Goal: Task Accomplishment & Management: Use online tool/utility

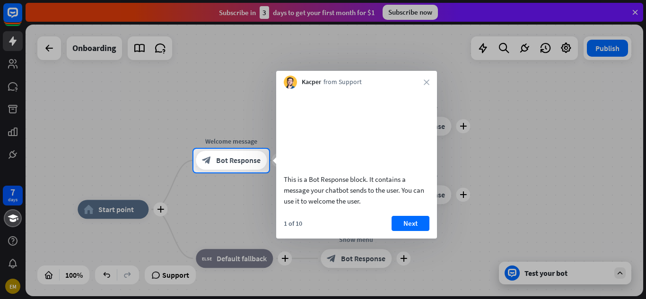
click at [431, 85] on div "Kacper from Support close" at bounding box center [356, 80] width 161 height 18
click at [427, 81] on icon "close" at bounding box center [427, 82] width 6 height 6
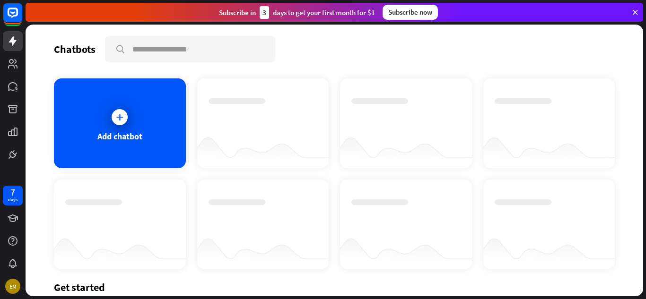
click at [638, 14] on icon at bounding box center [635, 12] width 9 height 9
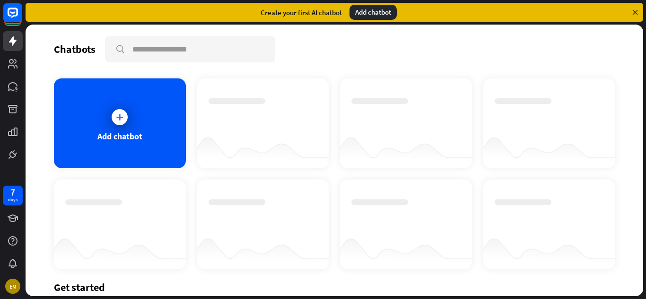
click at [638, 14] on icon at bounding box center [635, 12] width 9 height 9
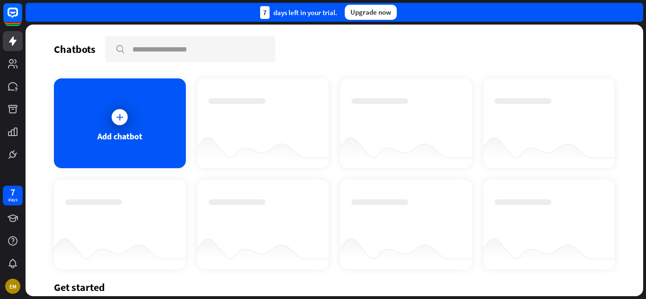
click at [638, 14] on div "7 days left in your trial. Upgrade now" at bounding box center [335, 12] width 618 height 19
click at [117, 117] on icon at bounding box center [119, 117] width 9 height 9
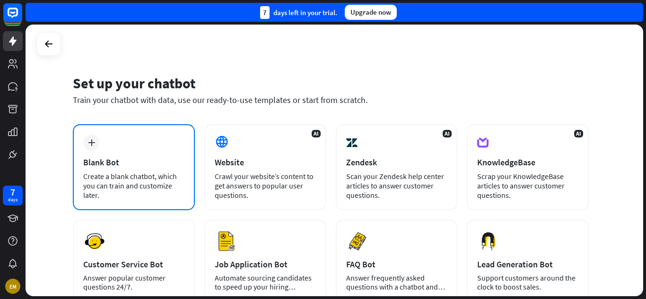
click at [89, 145] on icon "plus" at bounding box center [91, 143] width 7 height 7
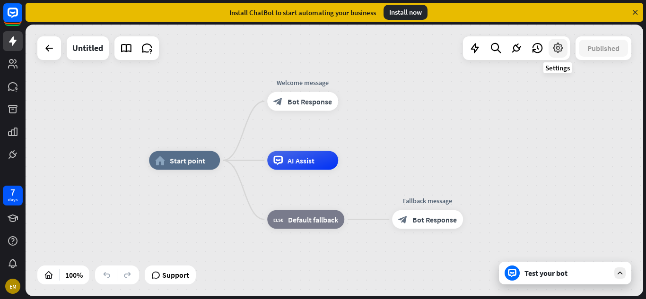
click at [552, 43] on icon at bounding box center [558, 48] width 12 height 12
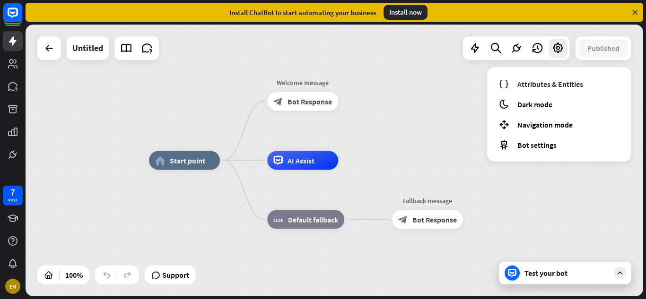
click at [397, 70] on div "home_2 Start point Welcome message block_bot_response Bot Response AI Assist bl…" at bounding box center [335, 161] width 618 height 272
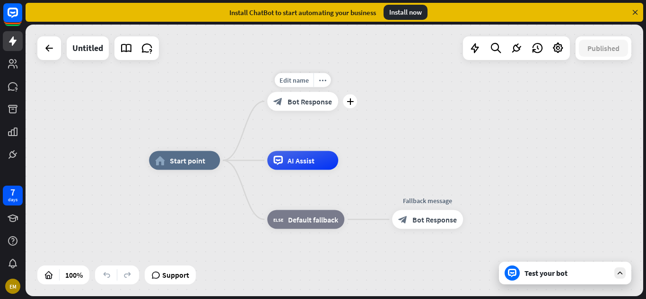
click at [317, 102] on span "Bot Response" at bounding box center [310, 101] width 44 height 9
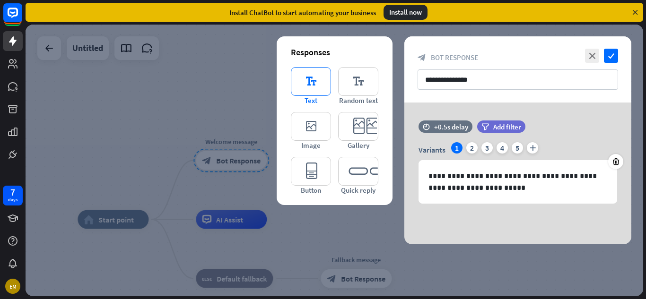
click at [303, 92] on icon "editor_text" at bounding box center [311, 81] width 40 height 29
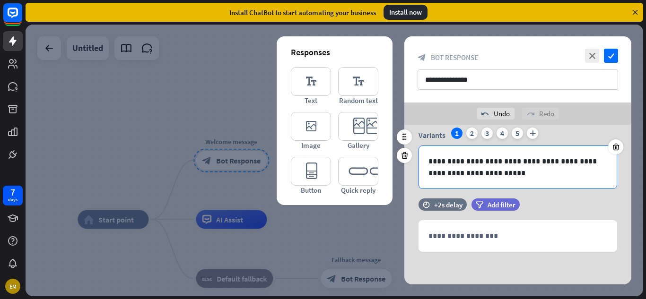
scroll to position [37, 0]
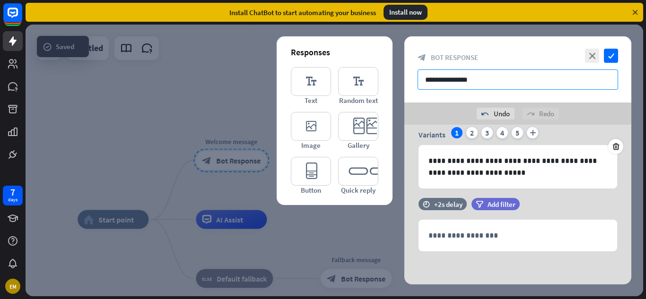
click at [482, 84] on input "**********" at bounding box center [518, 80] width 201 height 20
type input "*"
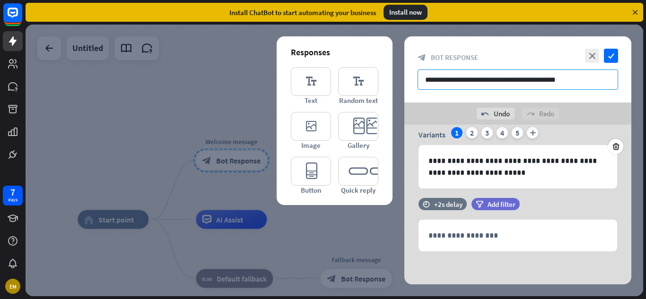
type input "**********"
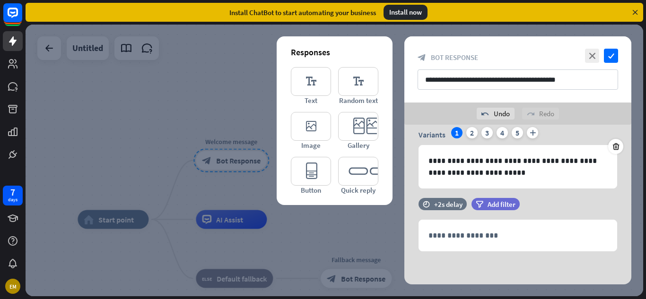
click at [229, 88] on div at bounding box center [335, 161] width 618 height 272
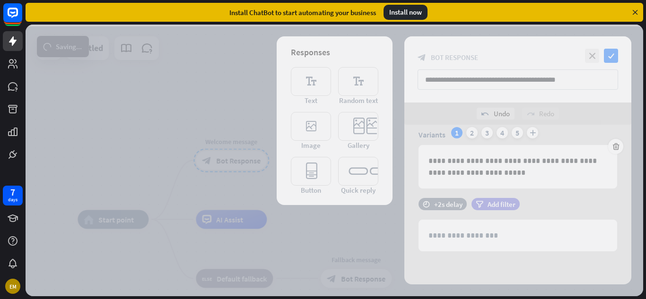
click at [229, 88] on div at bounding box center [335, 161] width 618 height 272
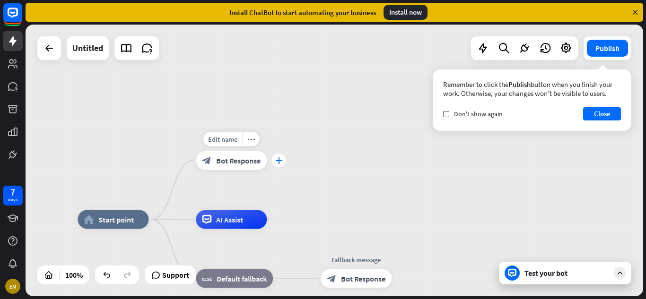
click at [279, 160] on icon "plus" at bounding box center [278, 161] width 7 height 7
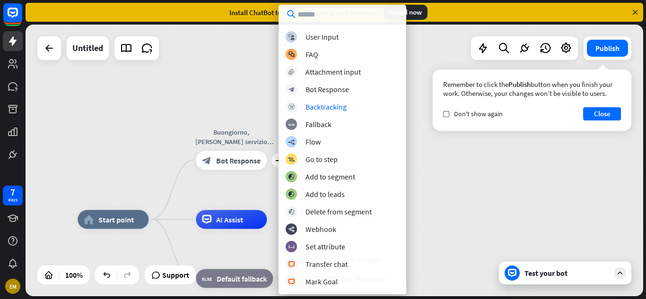
click at [448, 194] on div "home_2 Start point plus Buongiorno, [PERSON_NAME] servizio vorebbe utilizzare? …" at bounding box center [335, 161] width 618 height 272
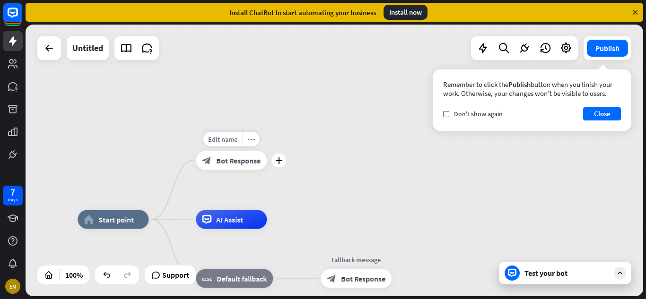
click at [244, 160] on span "Bot Response" at bounding box center [238, 160] width 44 height 9
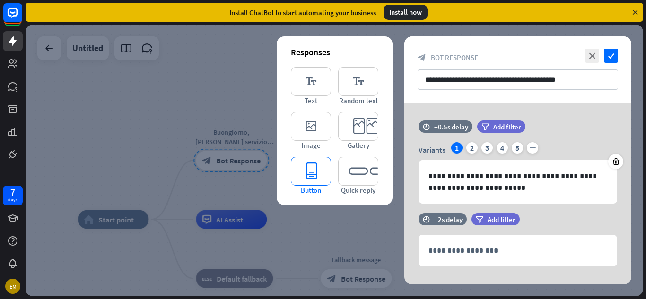
click at [305, 170] on icon "editor_button" at bounding box center [311, 171] width 40 height 29
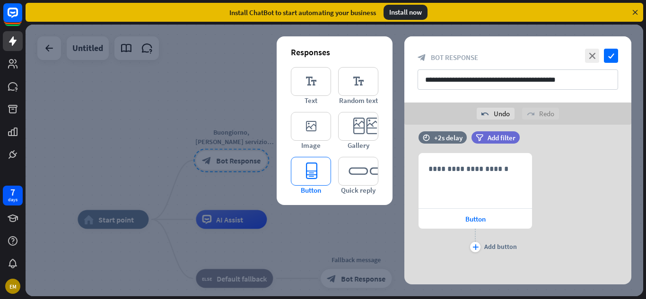
scroll to position [170, 0]
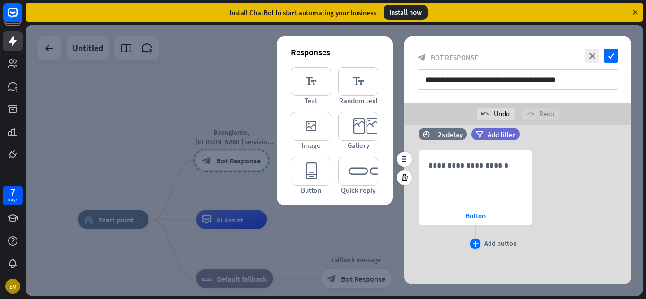
click at [475, 245] on icon "plus" at bounding box center [476, 244] width 6 height 6
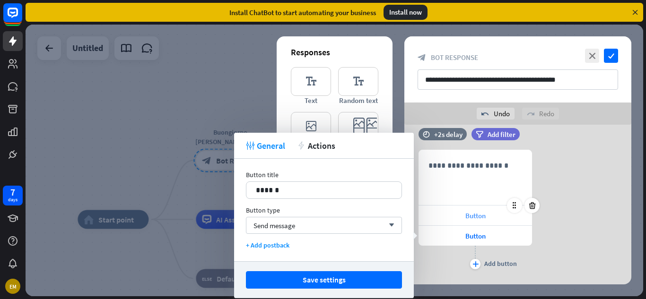
click at [474, 212] on span "Button" at bounding box center [475, 215] width 20 height 9
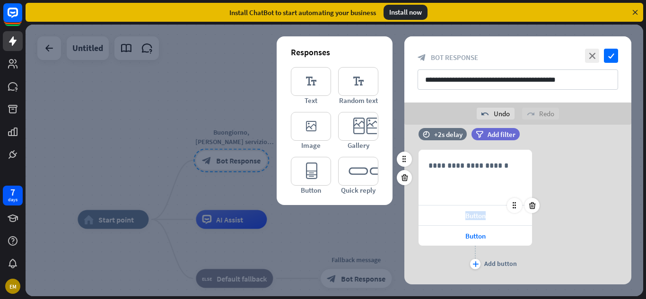
click at [474, 212] on span "Button" at bounding box center [475, 215] width 20 height 9
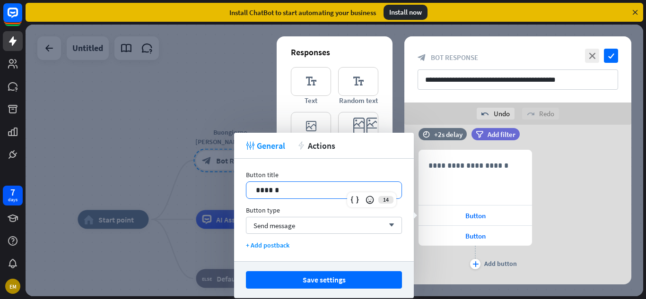
drag, startPoint x: 280, startPoint y: 189, endPoint x: 205, endPoint y: 186, distance: 74.8
click at [205, 186] on body "7 days EM close Product Help First steps Get started with ChatBot Help Center F…" at bounding box center [323, 149] width 646 height 299
click at [485, 240] on div "Button" at bounding box center [476, 236] width 114 height 20
click at [275, 191] on p "******" at bounding box center [324, 190] width 136 height 12
drag, startPoint x: 303, startPoint y: 193, endPoint x: 211, endPoint y: 185, distance: 91.6
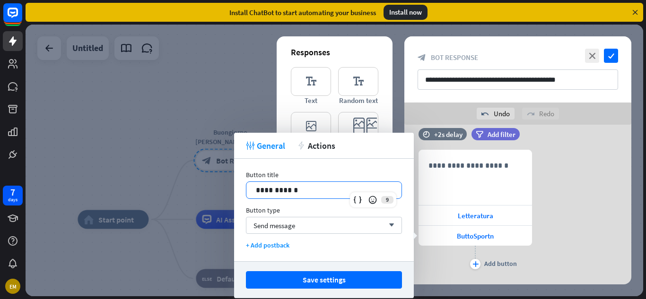
click at [211, 185] on body "7 days EM close Product Help First steps Get started with ChatBot Help Center F…" at bounding box center [323, 149] width 646 height 299
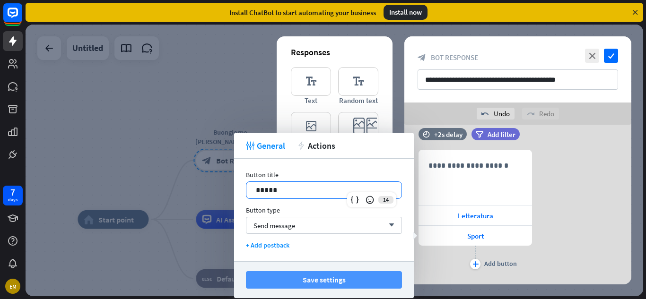
click at [283, 277] on button "Save settings" at bounding box center [324, 281] width 156 height 18
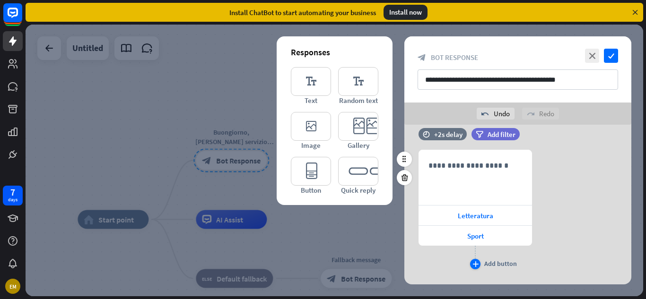
click at [474, 265] on icon "plus" at bounding box center [476, 265] width 6 height 6
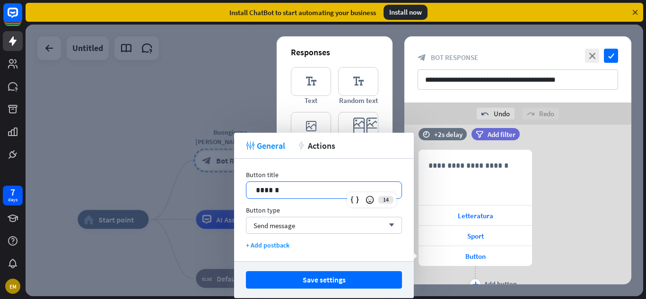
drag, startPoint x: 281, startPoint y: 189, endPoint x: 184, endPoint y: 190, distance: 96.0
click at [184, 190] on body "7 days EM close Product Help First steps Get started with ChatBot Help Center F…" at bounding box center [323, 149] width 646 height 299
click at [438, 278] on div "plus Add button" at bounding box center [476, 278] width 114 height 24
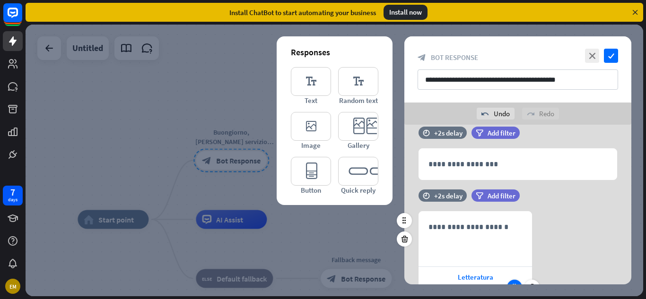
scroll to position [109, 0]
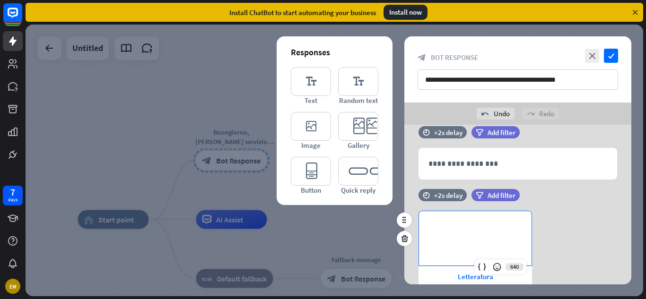
click at [472, 224] on p "**********" at bounding box center [476, 227] width 94 height 12
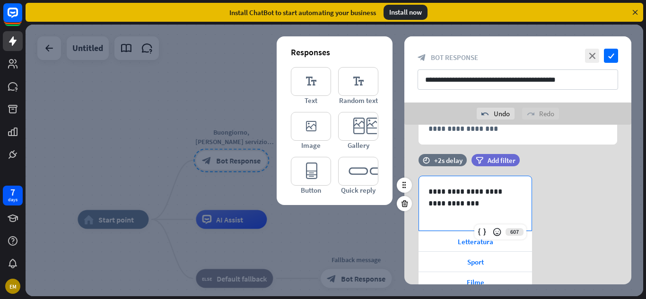
scroll to position [147, 0]
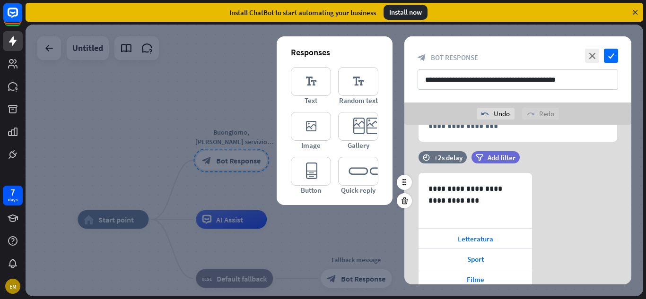
click at [601, 216] on div "**********" at bounding box center [517, 244] width 227 height 142
click at [606, 58] on icon "check" at bounding box center [611, 56] width 14 height 14
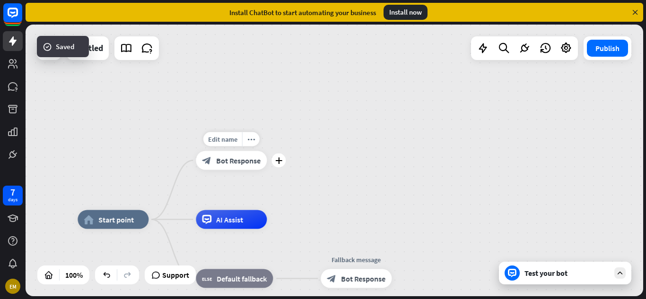
click at [265, 162] on div "block_bot_response Bot Response" at bounding box center [231, 160] width 71 height 19
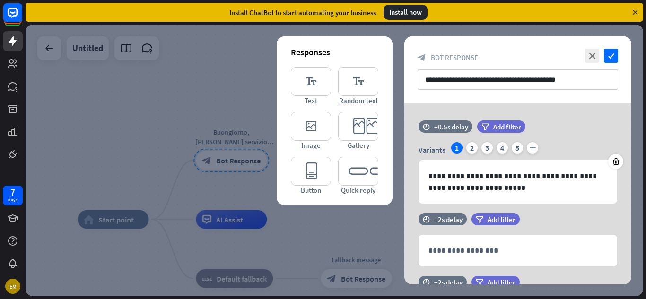
click at [248, 158] on div at bounding box center [335, 161] width 618 height 272
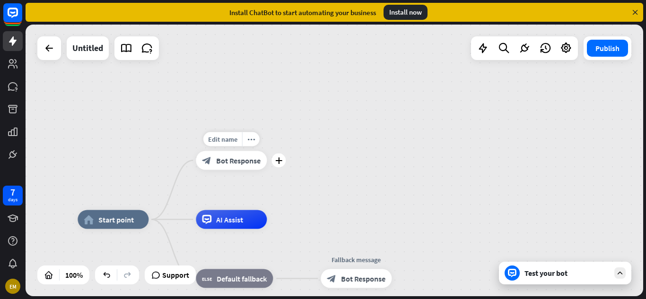
click at [248, 158] on span "Bot Response" at bounding box center [238, 160] width 44 height 9
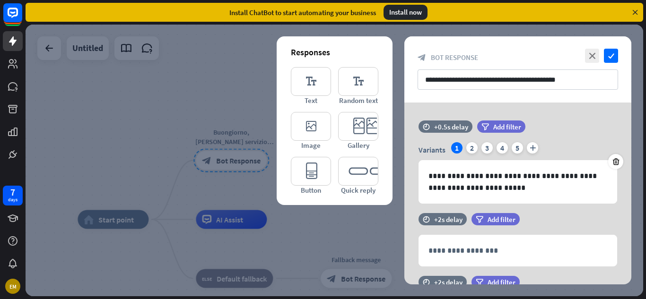
click at [248, 158] on div at bounding box center [335, 161] width 618 height 272
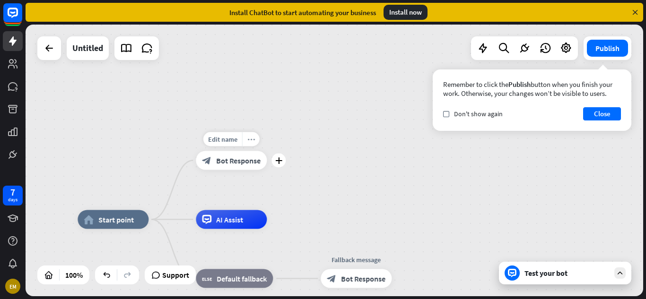
click at [253, 138] on icon "more_horiz" at bounding box center [251, 139] width 8 height 7
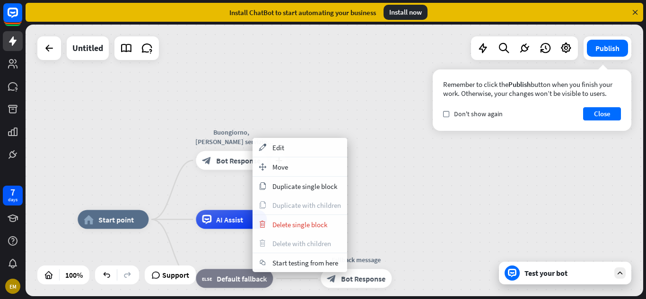
click at [232, 170] on div "plus Buongiorno, [PERSON_NAME] servizio vorebbe utilizzare? block_bot_response …" at bounding box center [231, 160] width 71 height 19
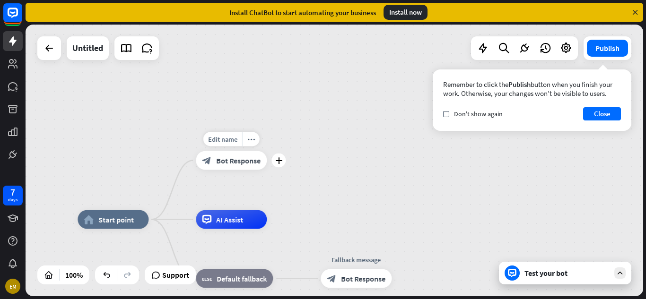
click at [225, 164] on span "Bot Response" at bounding box center [238, 160] width 44 height 9
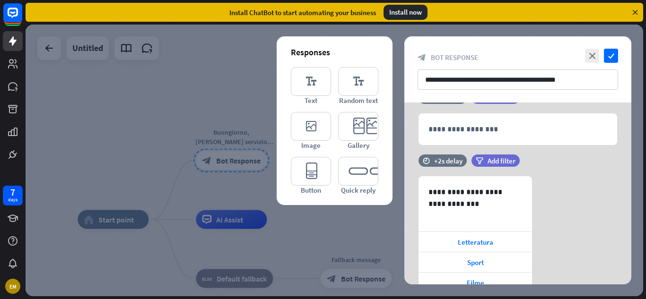
scroll to position [189, 0]
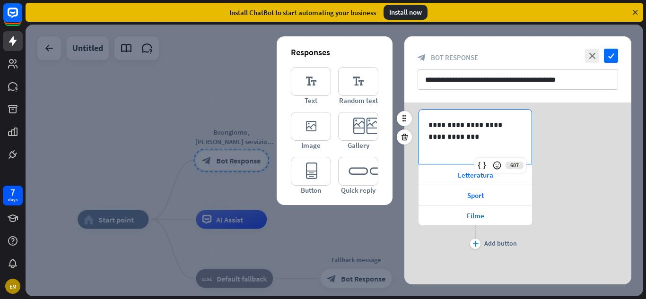
click at [465, 135] on p "**********" at bounding box center [476, 131] width 94 height 24
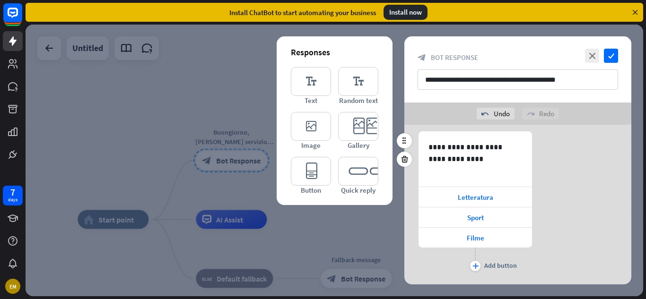
click at [578, 197] on div "**********" at bounding box center [517, 203] width 227 height 142
click at [518, 193] on div at bounding box center [514, 187] width 15 height 15
click at [516, 185] on icon at bounding box center [514, 187] width 9 height 9
click at [515, 185] on icon at bounding box center [514, 187] width 9 height 9
click at [575, 219] on div "**********" at bounding box center [517, 203] width 227 height 142
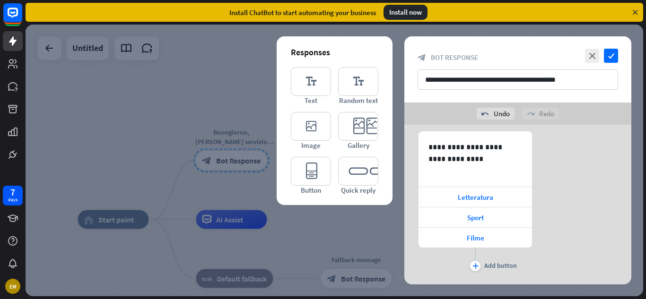
click at [351, 246] on div at bounding box center [335, 161] width 618 height 272
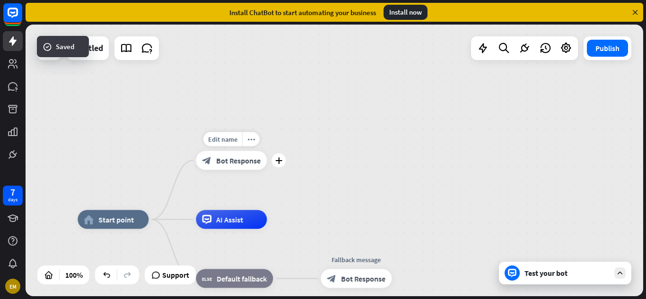
click at [243, 163] on span "Bot Response" at bounding box center [238, 160] width 44 height 9
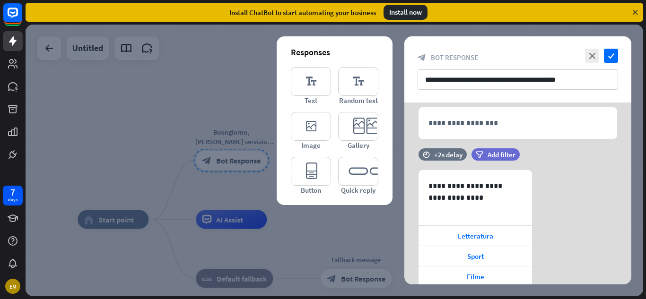
scroll to position [189, 0]
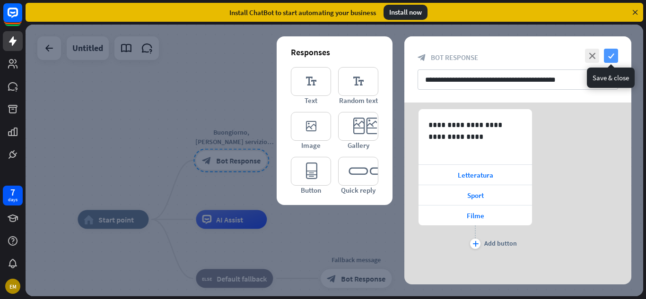
click at [611, 61] on icon "check" at bounding box center [611, 56] width 14 height 14
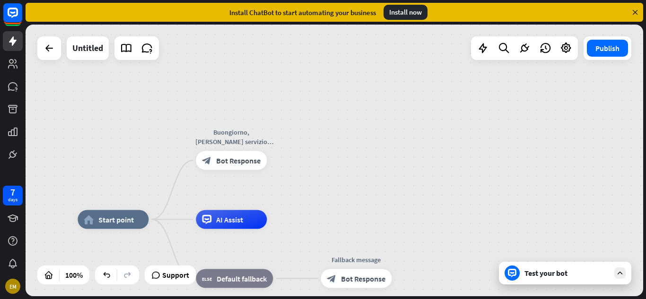
click at [611, 61] on div "home_2 Start point Buongiorno, [PERSON_NAME] servizio vorebbe utilizzare? block…" at bounding box center [335, 161] width 618 height 272
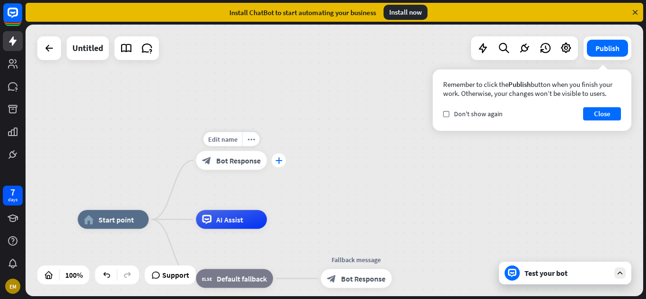
click at [277, 160] on icon "plus" at bounding box center [278, 161] width 7 height 7
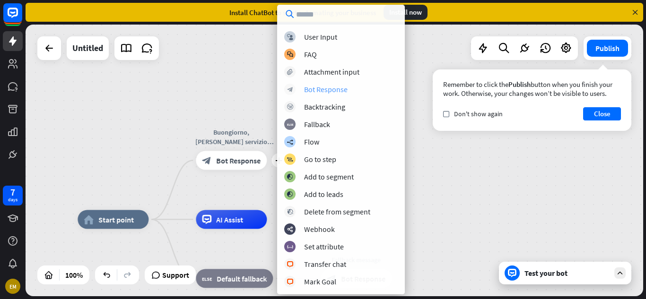
click at [325, 92] on div "Bot Response" at bounding box center [326, 89] width 44 height 9
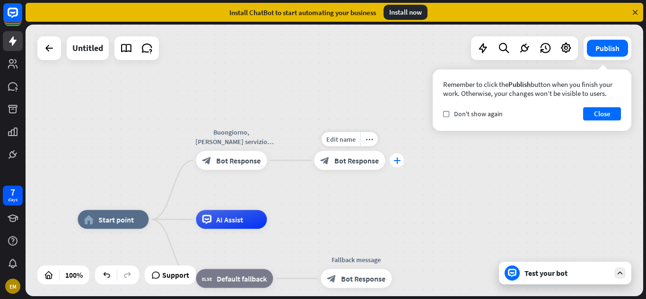
click at [396, 159] on icon "plus" at bounding box center [397, 161] width 7 height 7
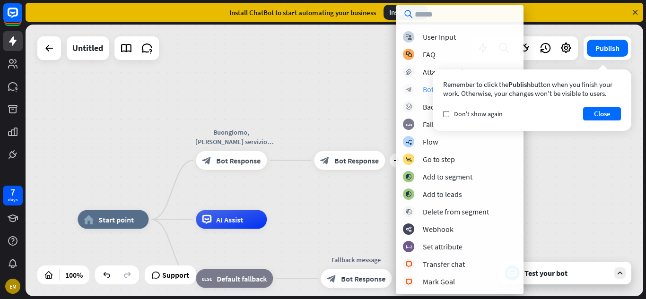
click at [424, 90] on div "Bot Response" at bounding box center [445, 89] width 44 height 9
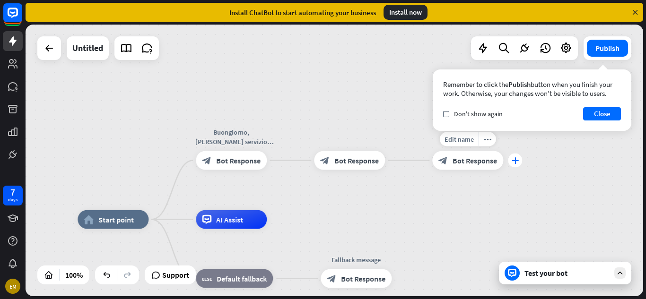
click at [516, 160] on icon "plus" at bounding box center [515, 161] width 7 height 7
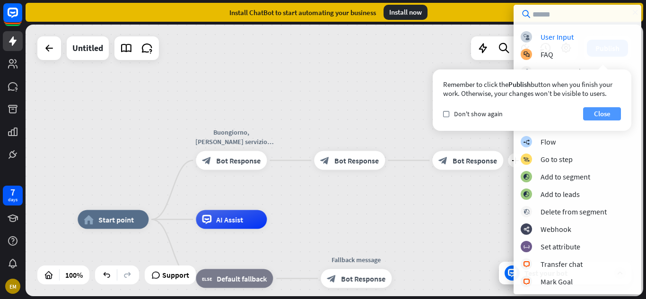
click at [605, 114] on button "Close" at bounding box center [602, 113] width 38 height 13
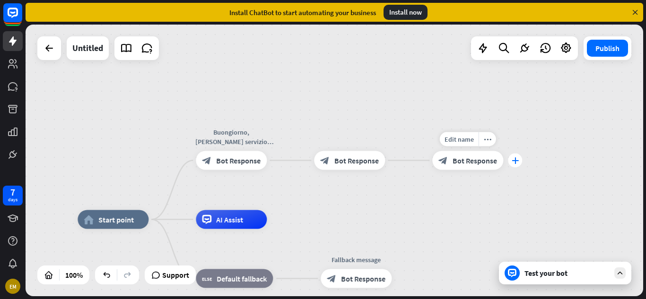
click at [513, 161] on icon "plus" at bounding box center [515, 161] width 7 height 7
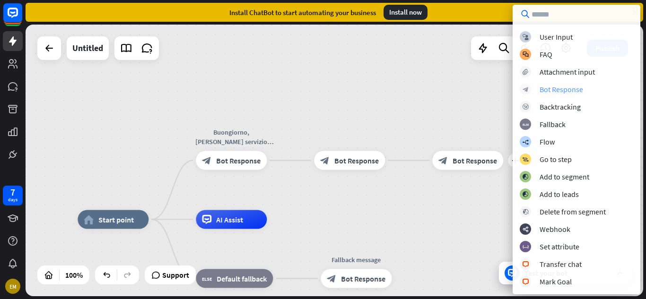
click at [547, 92] on div "Bot Response" at bounding box center [562, 89] width 44 height 9
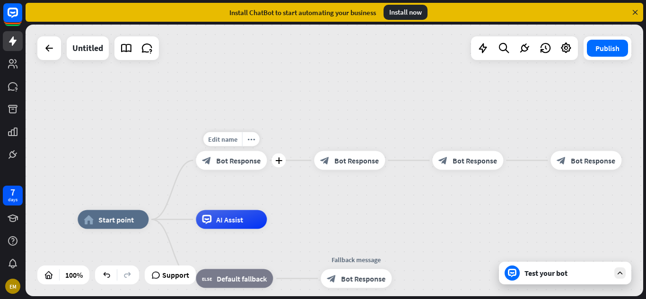
click at [240, 163] on span "Bot Response" at bounding box center [238, 160] width 44 height 9
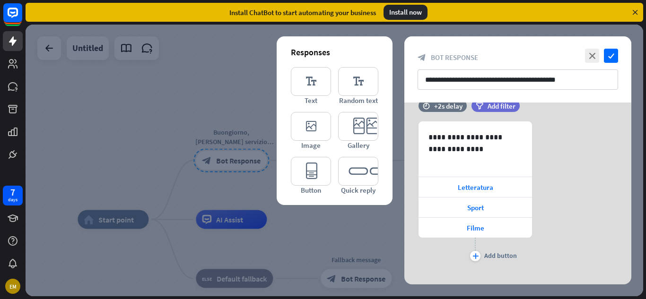
scroll to position [189, 0]
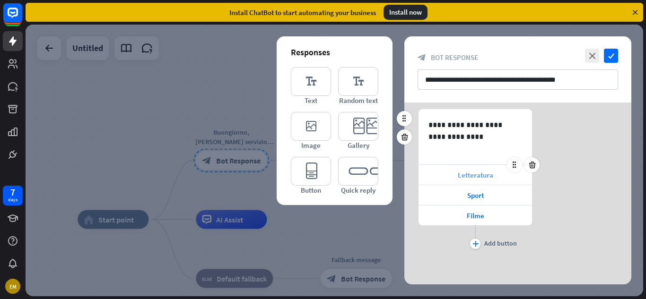
click at [433, 172] on div "Letteratura" at bounding box center [476, 175] width 114 height 20
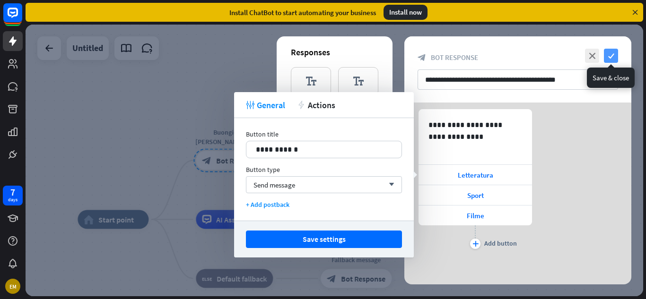
click at [615, 58] on icon "check" at bounding box center [611, 56] width 14 height 14
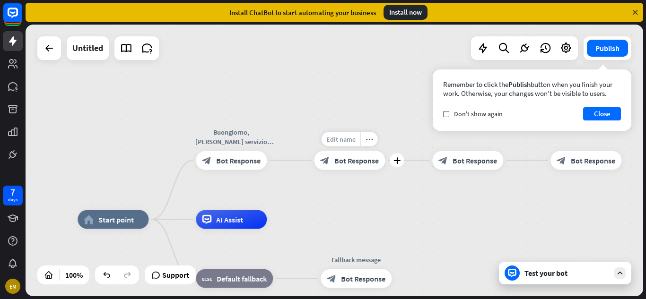
click at [342, 142] on span "Edit name" at bounding box center [340, 139] width 29 height 9
type input "**********"
click at [417, 214] on div "**********" at bounding box center [335, 161] width 618 height 272
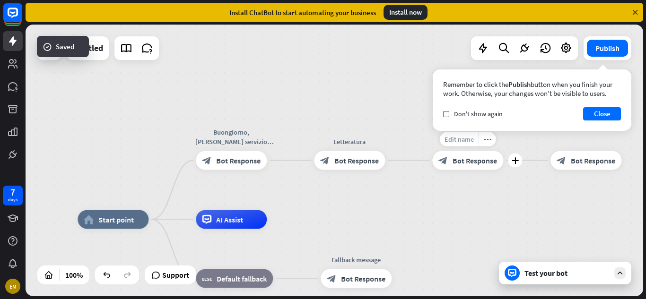
click at [466, 134] on div "Edit name" at bounding box center [459, 139] width 39 height 14
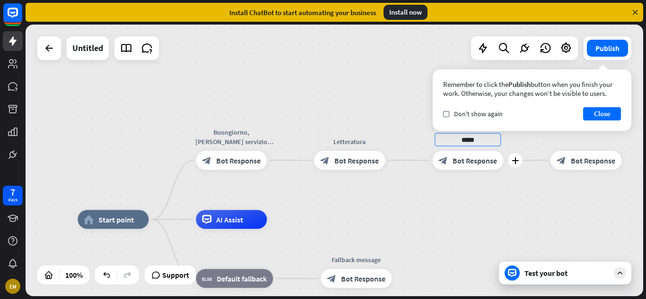
type input "*****"
click at [496, 181] on div "home_2 Start point Buongiorno, [PERSON_NAME] servizio vorebbe utilizzare? block…" at bounding box center [335, 161] width 618 height 272
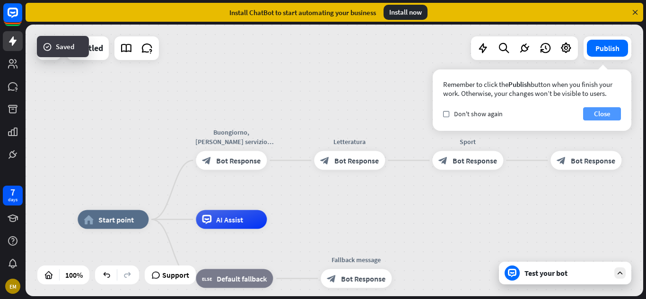
click at [599, 112] on button "Close" at bounding box center [602, 113] width 38 height 13
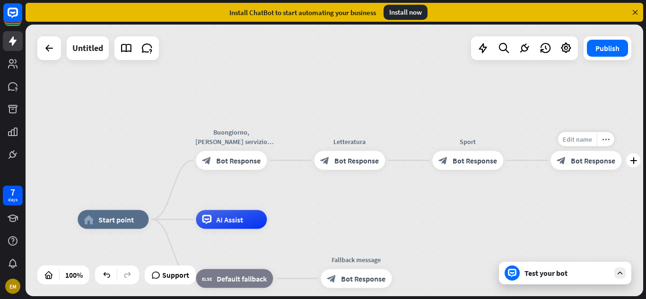
click at [579, 136] on span "Edit name" at bounding box center [577, 139] width 29 height 9
type input "*****"
click at [575, 197] on div "home_2 Start point Buongiorno, [PERSON_NAME] servizio vorebbe utilizzare? block…" at bounding box center [335, 161] width 618 height 272
click at [229, 162] on span "Bot Response" at bounding box center [238, 160] width 44 height 9
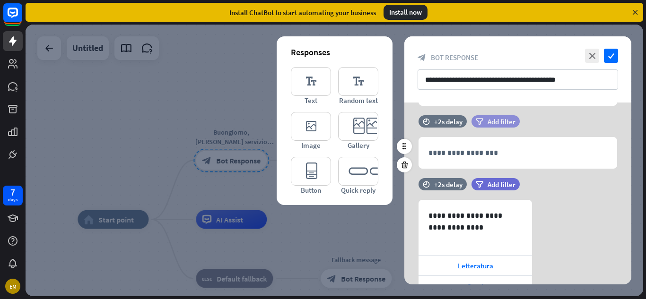
scroll to position [129, 0]
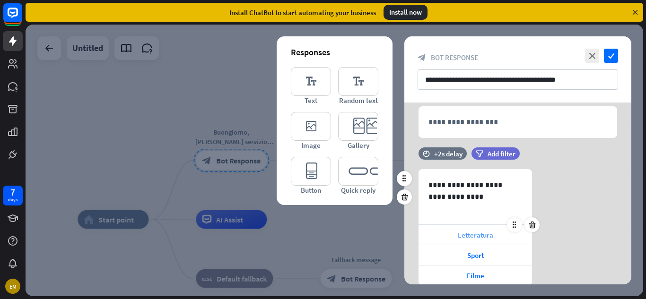
click at [443, 231] on div "Letteratura" at bounding box center [476, 235] width 114 height 20
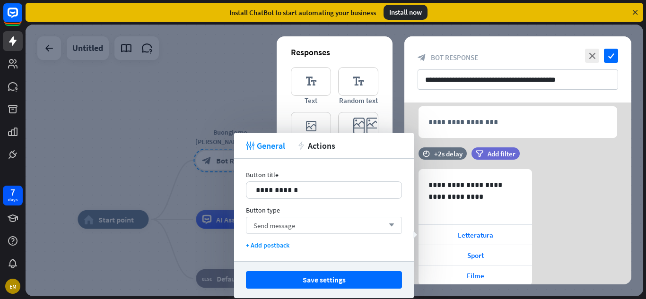
click at [282, 229] on span "Send message" at bounding box center [275, 225] width 42 height 9
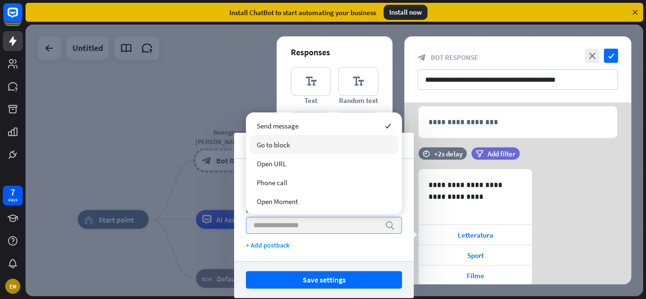
click at [279, 143] on span "Go to block" at bounding box center [273, 145] width 33 height 9
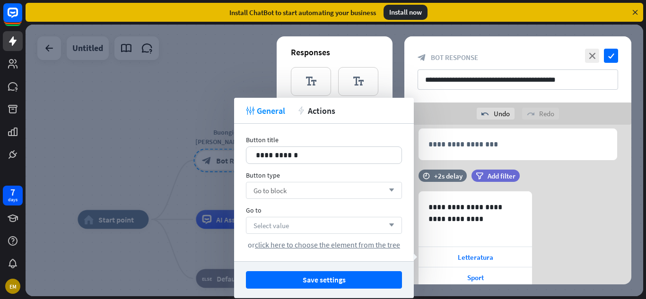
click at [296, 228] on div "Select value arrow_down" at bounding box center [324, 225] width 156 height 17
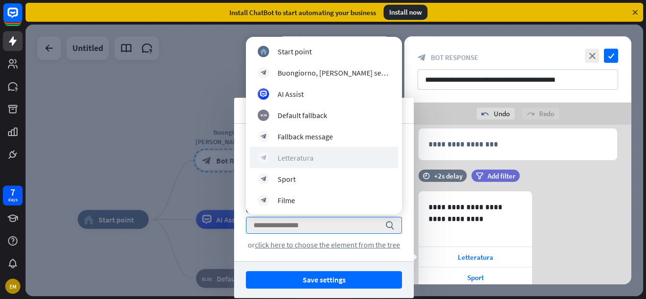
click at [303, 159] on div "Letteratura" at bounding box center [296, 157] width 36 height 9
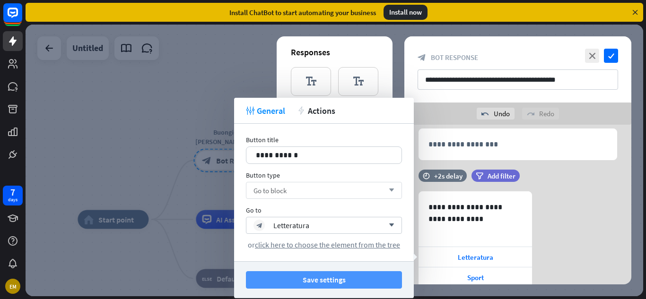
click at [316, 282] on button "Save settings" at bounding box center [324, 281] width 156 height 18
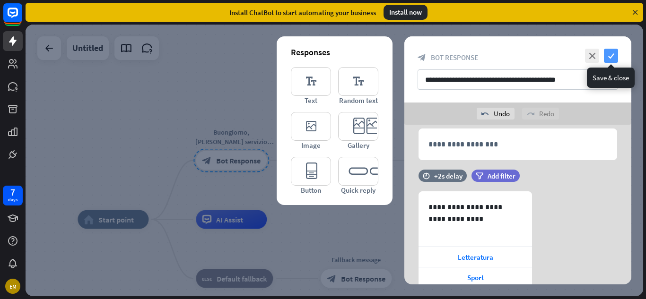
click at [614, 52] on icon "check" at bounding box center [611, 56] width 14 height 14
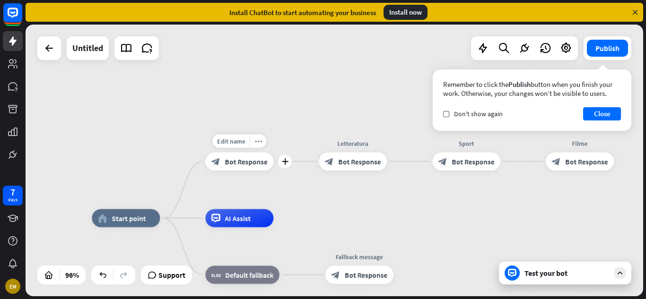
click at [245, 158] on span "Bot Response" at bounding box center [246, 161] width 43 height 9
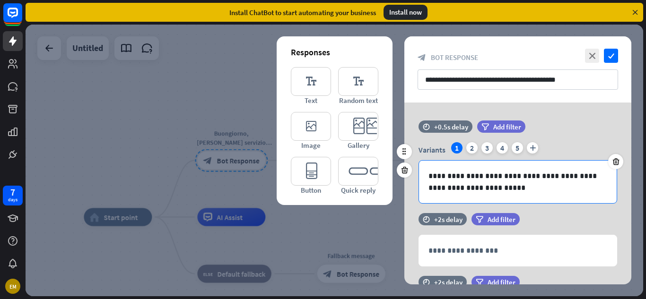
scroll to position [189, 0]
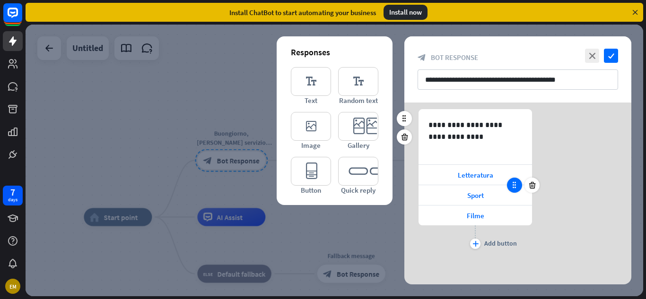
click at [510, 189] on icon at bounding box center [514, 185] width 9 height 9
click at [509, 183] on div at bounding box center [514, 185] width 15 height 15
click at [514, 186] on icon at bounding box center [514, 185] width 9 height 9
click at [511, 181] on icon at bounding box center [514, 185] width 9 height 9
click at [510, 197] on div "Sport" at bounding box center [476, 195] width 114 height 20
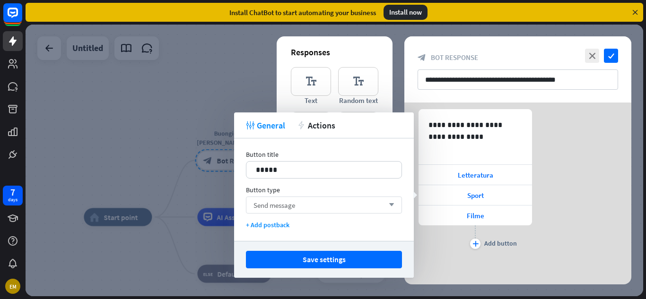
click at [365, 208] on div "Send message arrow_down" at bounding box center [324, 205] width 156 height 17
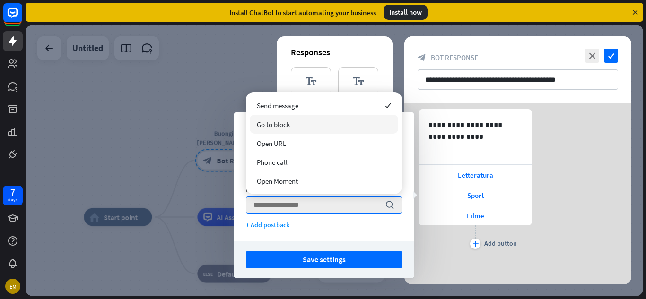
click at [307, 117] on div "Go to block" at bounding box center [324, 124] width 149 height 19
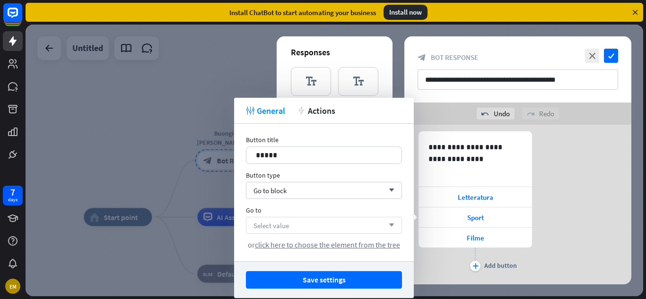
click at [317, 224] on div "Select value arrow_down" at bounding box center [324, 225] width 156 height 17
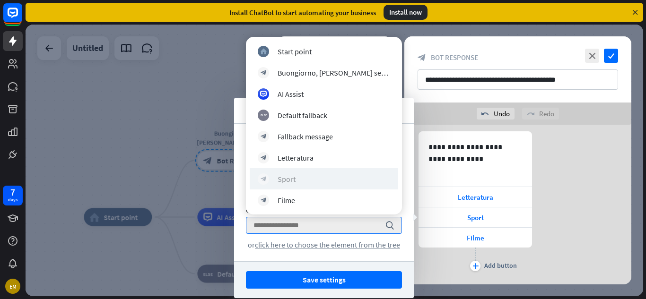
click at [298, 179] on div "block_bot_response Sport" at bounding box center [324, 179] width 132 height 11
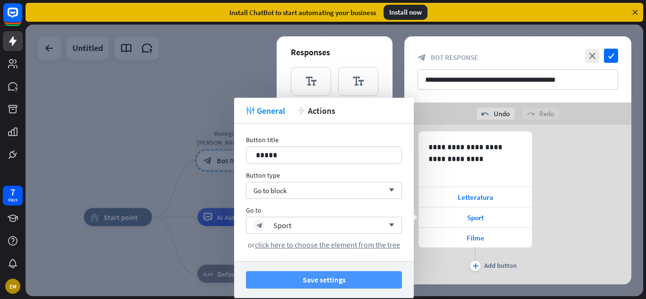
click at [301, 285] on button "Save settings" at bounding box center [324, 281] width 156 height 18
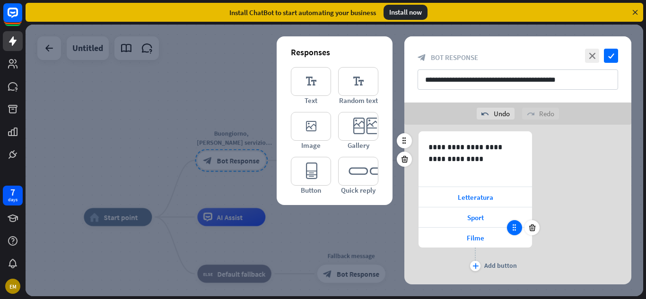
click at [513, 228] on icon at bounding box center [514, 228] width 9 height 9
click at [510, 228] on icon at bounding box center [514, 228] width 9 height 9
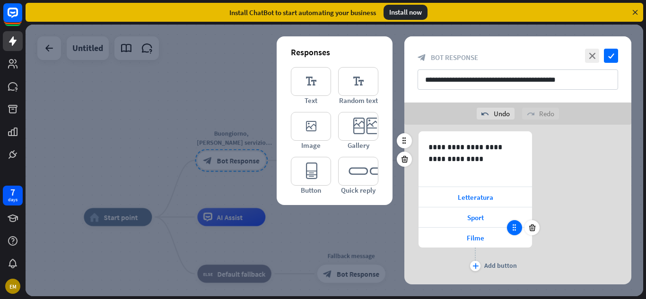
click at [513, 226] on icon at bounding box center [514, 228] width 9 height 9
click at [512, 230] on icon at bounding box center [514, 228] width 9 height 9
click at [511, 230] on icon at bounding box center [514, 228] width 9 height 9
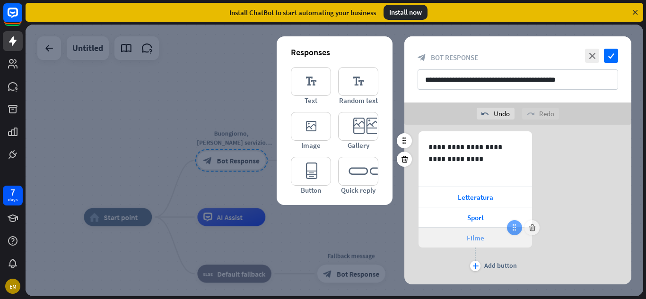
click at [511, 230] on icon at bounding box center [514, 228] width 9 height 9
click at [566, 257] on div "**********" at bounding box center [517, 203] width 227 height 142
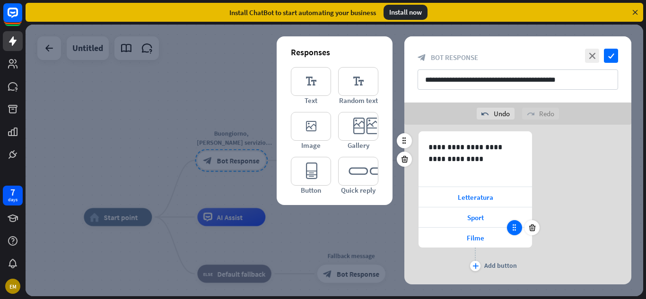
click at [515, 228] on icon at bounding box center [514, 228] width 9 height 9
click at [511, 224] on icon at bounding box center [514, 228] width 9 height 9
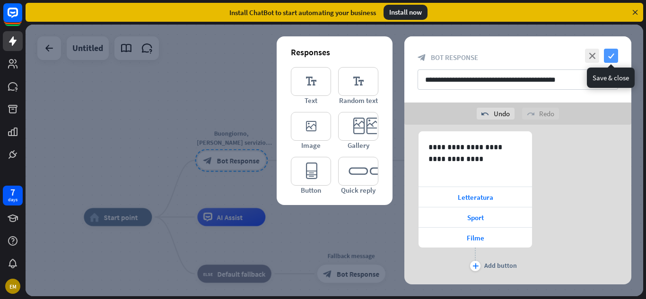
click at [616, 57] on icon "check" at bounding box center [611, 56] width 14 height 14
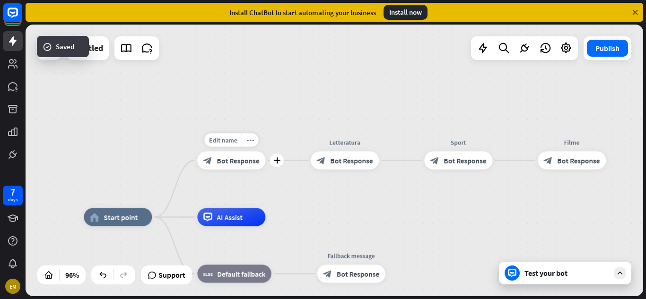
click at [252, 155] on div "block_bot_response Bot Response" at bounding box center [231, 160] width 68 height 18
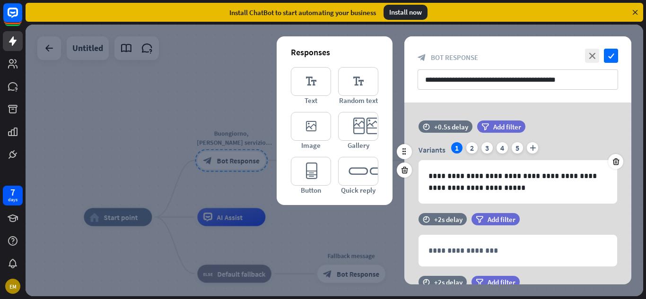
scroll to position [189, 0]
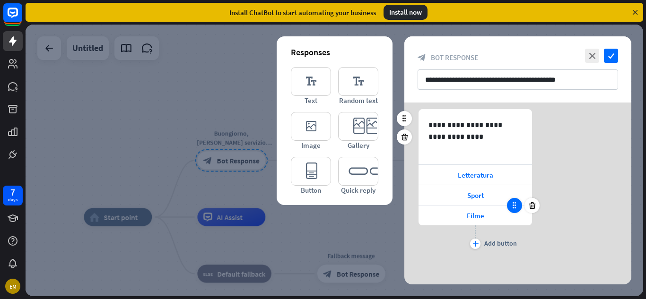
click at [513, 204] on icon at bounding box center [514, 206] width 9 height 9
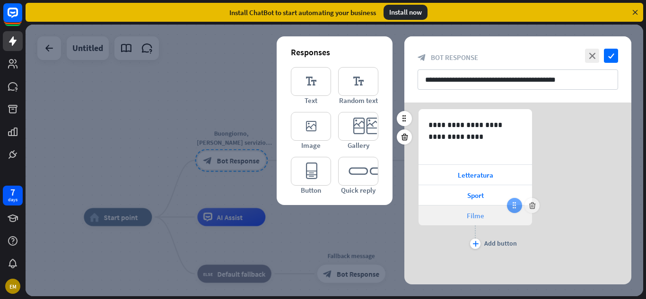
click at [513, 204] on icon at bounding box center [514, 206] width 9 height 9
click at [513, 200] on div at bounding box center [514, 205] width 15 height 15
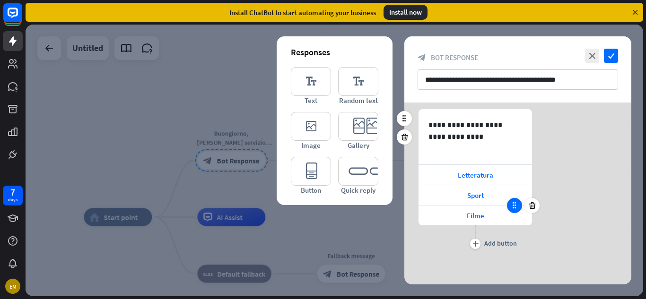
click at [513, 200] on div at bounding box center [514, 205] width 15 height 15
click at [515, 203] on icon at bounding box center [514, 206] width 9 height 9
click at [514, 202] on icon at bounding box center [514, 206] width 9 height 9
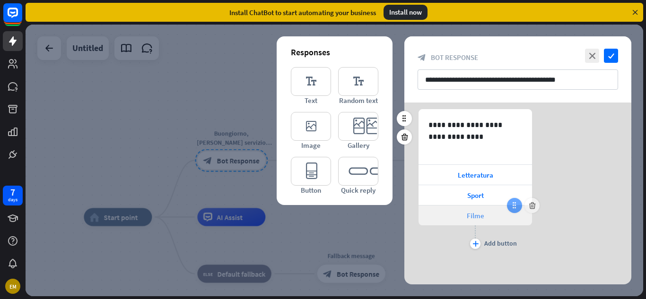
click at [514, 202] on icon at bounding box center [514, 206] width 9 height 9
click at [511, 206] on icon at bounding box center [514, 206] width 9 height 9
click at [440, 214] on div "Filme" at bounding box center [476, 216] width 114 height 20
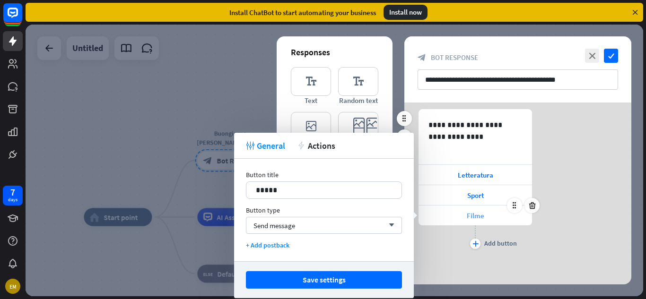
click at [448, 220] on div "Filme" at bounding box center [476, 216] width 114 height 20
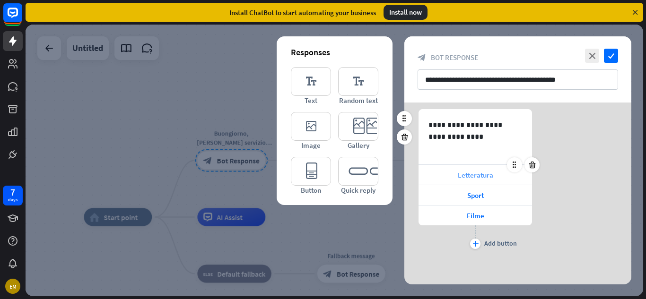
click at [446, 176] on div "Letteratura" at bounding box center [476, 175] width 114 height 20
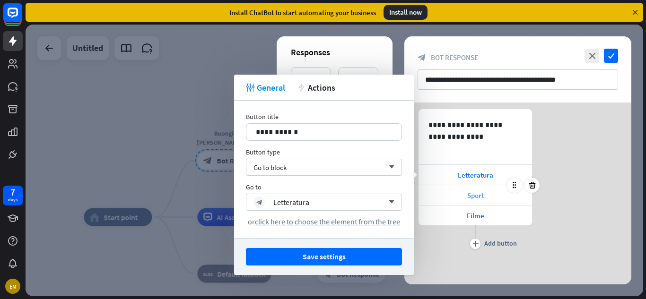
click at [449, 190] on div "Sport" at bounding box center [476, 195] width 114 height 20
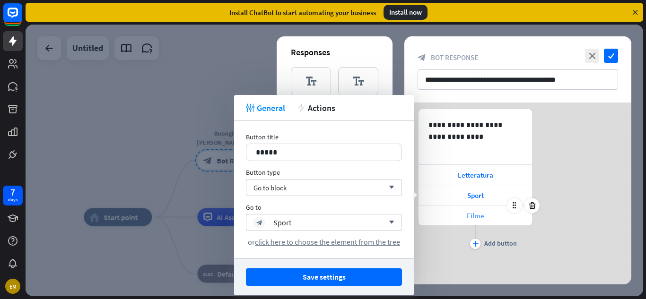
click at [444, 215] on div "Filme" at bounding box center [476, 216] width 114 height 20
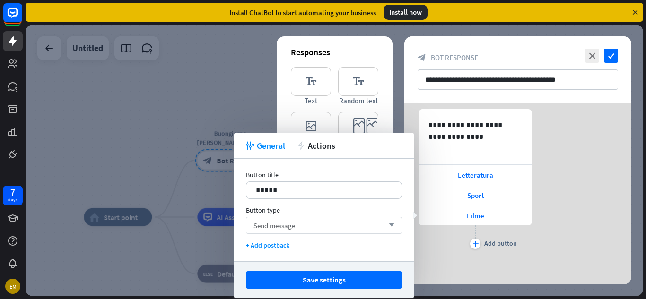
click at [271, 224] on span "Send message" at bounding box center [275, 225] width 42 height 9
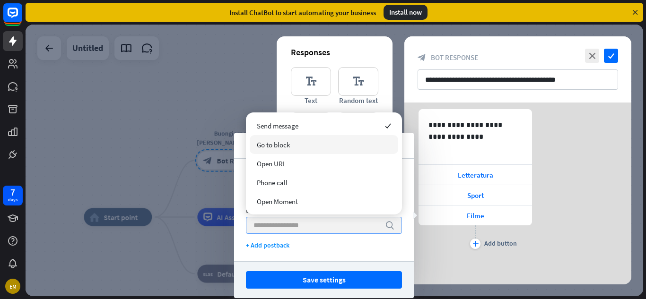
click at [285, 149] on div "Go to block" at bounding box center [324, 144] width 149 height 19
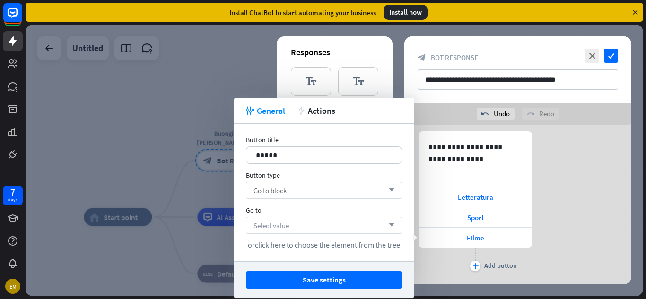
click at [296, 226] on div "Select value arrow_down" at bounding box center [324, 225] width 156 height 17
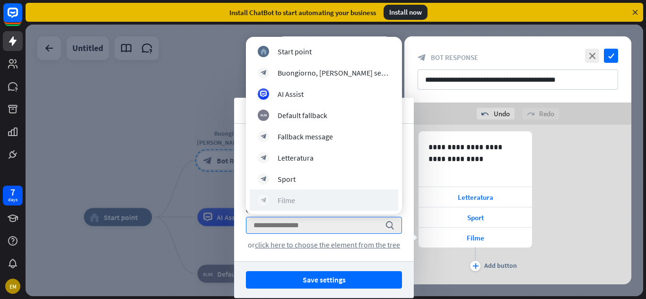
click at [298, 198] on div "block_bot_response Filme" at bounding box center [324, 200] width 132 height 11
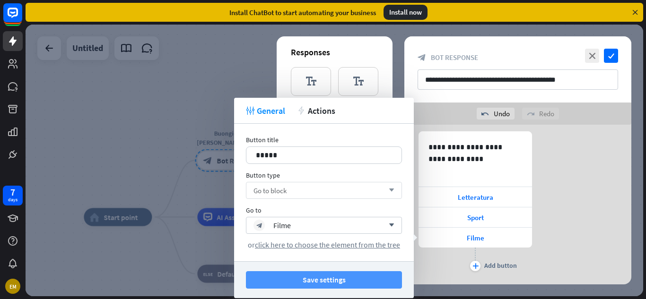
click at [317, 279] on button "Save settings" at bounding box center [324, 281] width 156 height 18
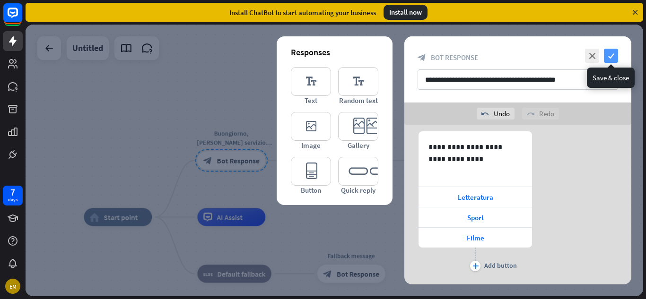
click at [612, 56] on icon "check" at bounding box center [611, 56] width 14 height 14
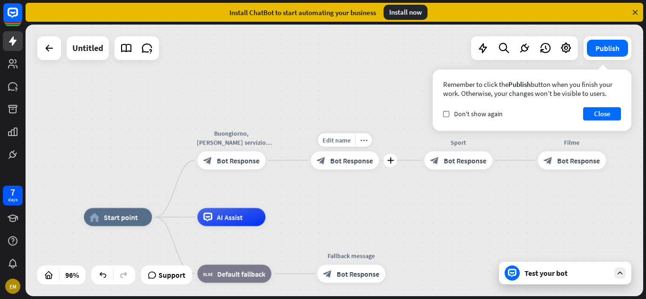
click at [344, 164] on span "Bot Response" at bounding box center [352, 160] width 43 height 9
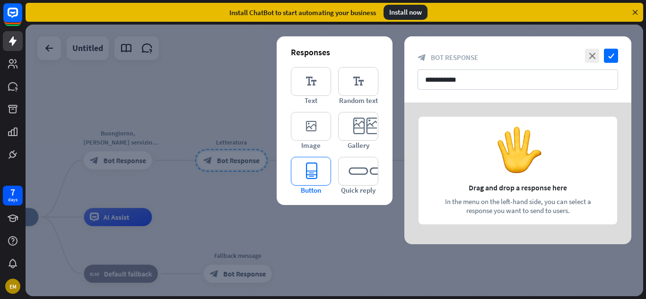
click at [312, 174] on icon "editor_button" at bounding box center [311, 171] width 40 height 29
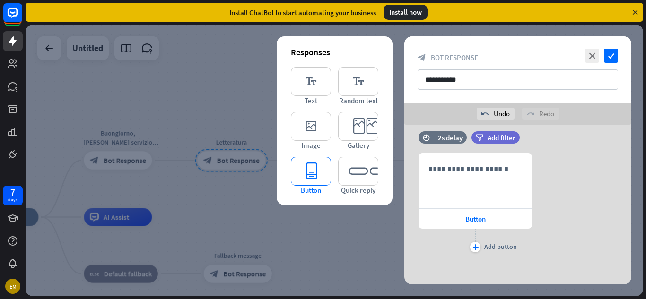
scroll to position [15, 0]
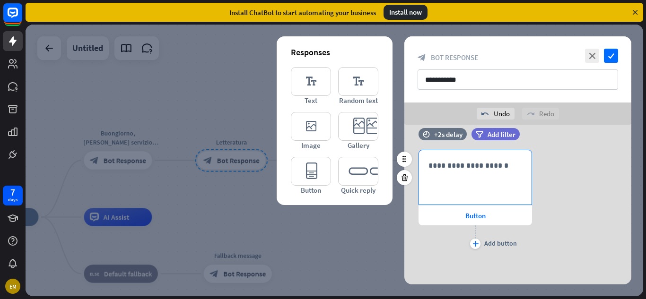
click at [474, 172] on div "**********" at bounding box center [475, 177] width 113 height 54
click at [479, 218] on span "Button" at bounding box center [475, 215] width 20 height 9
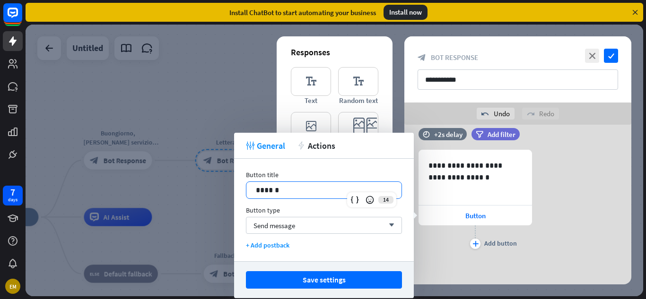
drag, startPoint x: 298, startPoint y: 193, endPoint x: 214, endPoint y: 190, distance: 83.8
click at [214, 190] on body "7 days EM close Product Help First steps Get started with ChatBot Help Center F…" at bounding box center [323, 149] width 646 height 299
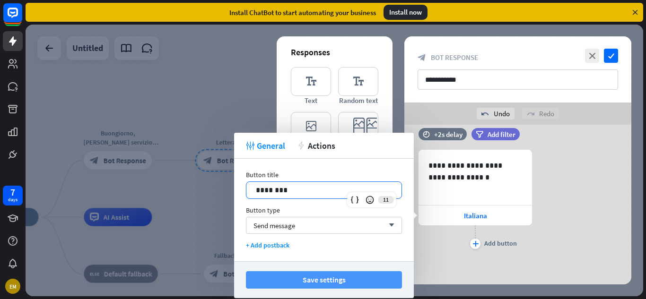
click at [334, 283] on button "Save settings" at bounding box center [324, 281] width 156 height 18
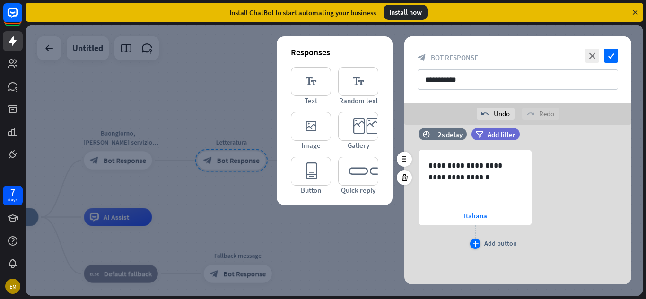
click at [478, 241] on icon "plus" at bounding box center [476, 244] width 6 height 6
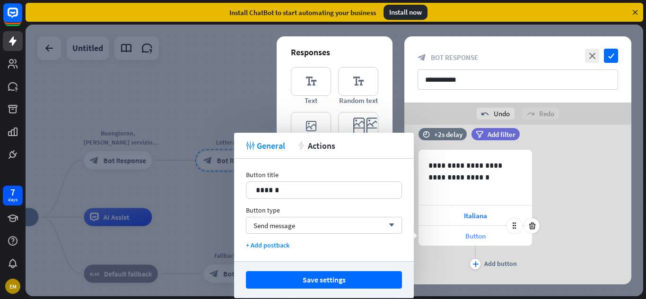
click at [474, 237] on span "Button" at bounding box center [475, 236] width 20 height 9
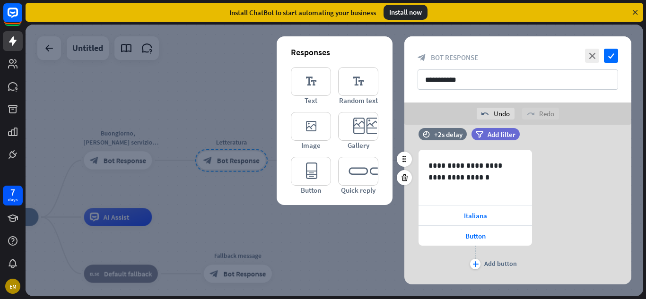
click at [413, 231] on div "**********" at bounding box center [517, 211] width 227 height 122
click at [447, 238] on div "Button" at bounding box center [476, 236] width 114 height 20
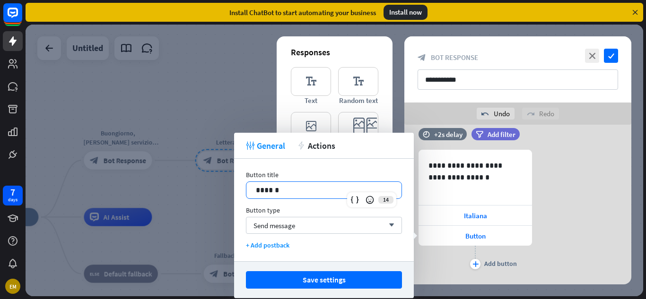
drag, startPoint x: 283, startPoint y: 188, endPoint x: 222, endPoint y: 186, distance: 61.1
click at [222, 186] on body "7 days EM close Product Help First steps Get started with ChatBot Help Center F…" at bounding box center [323, 149] width 646 height 299
drag, startPoint x: 281, startPoint y: 191, endPoint x: 222, endPoint y: 188, distance: 59.2
click at [222, 188] on body "7 days EM close Product Help First steps Get started with ChatBot Help Center F…" at bounding box center [323, 149] width 646 height 299
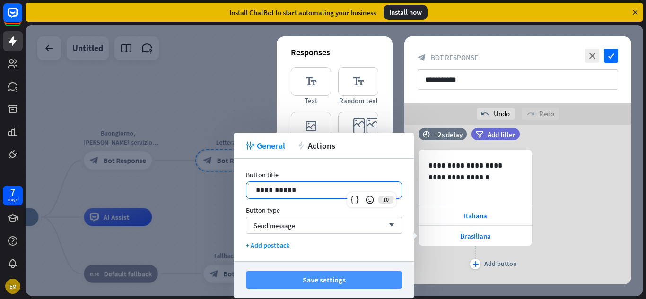
click at [272, 279] on button "Save settings" at bounding box center [324, 281] width 156 height 18
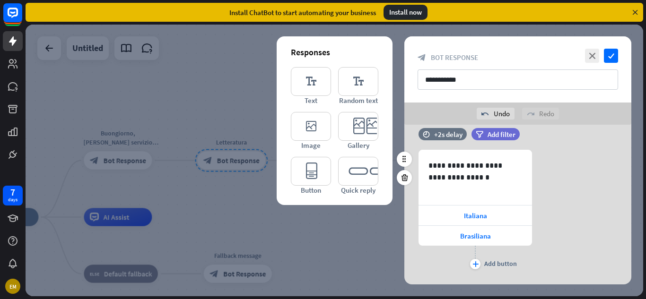
click at [588, 266] on div "**********" at bounding box center [517, 211] width 227 height 122
click at [615, 57] on icon "check" at bounding box center [611, 56] width 14 height 14
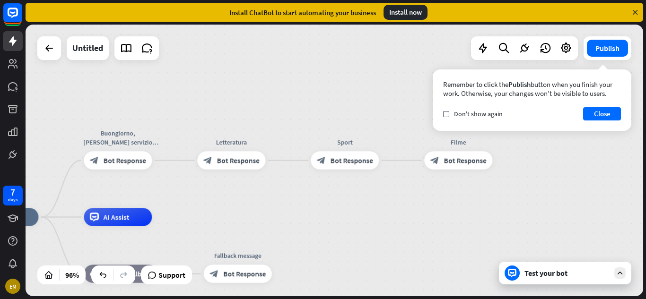
click at [608, 121] on div "Remember to click the Publish button when you finish your work. Otherwise, your…" at bounding box center [532, 100] width 199 height 61
click at [607, 119] on button "Close" at bounding box center [602, 113] width 38 height 13
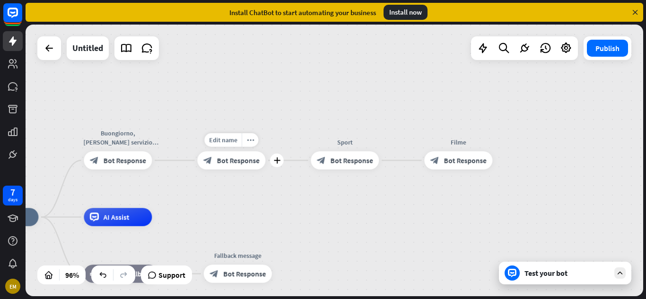
click at [230, 159] on span "Bot Response" at bounding box center [238, 160] width 43 height 9
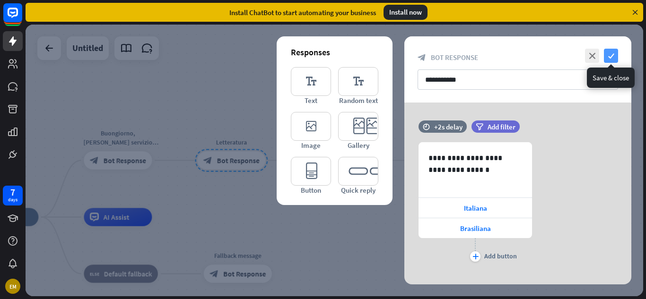
click at [610, 53] on icon "check" at bounding box center [611, 56] width 14 height 14
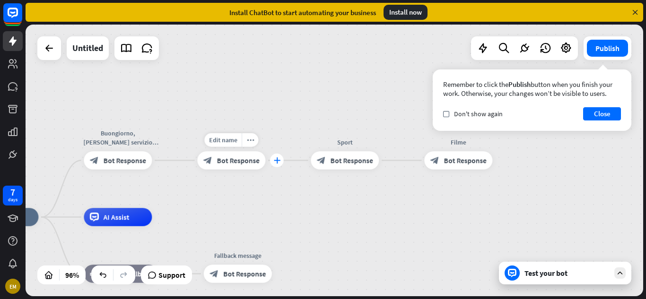
click at [274, 165] on div "plus" at bounding box center [277, 161] width 14 height 14
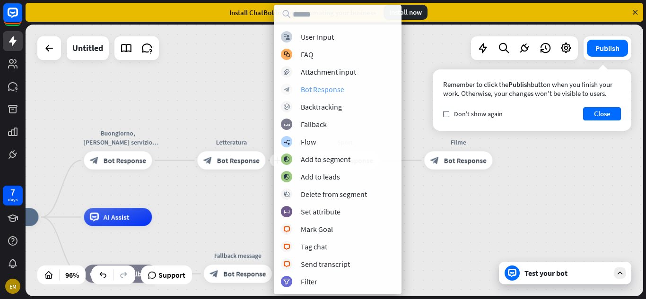
click at [312, 92] on div "Bot Response" at bounding box center [323, 89] width 44 height 9
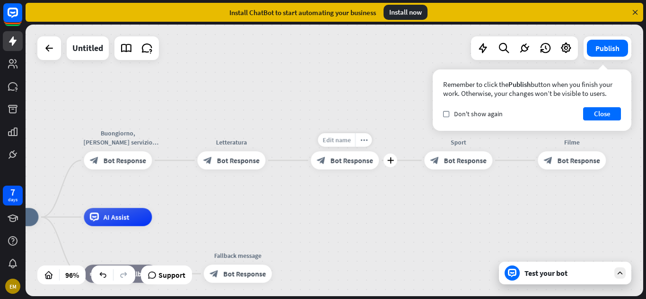
click at [351, 139] on div "Edit name" at bounding box center [336, 140] width 37 height 14
type input "********"
click at [392, 209] on div "home_2 Start point Buongiorno, [PERSON_NAME] servizio vorebbe utilizzare? block…" at bounding box center [335, 161] width 618 height 272
click at [388, 162] on icon "plus" at bounding box center [390, 161] width 7 height 6
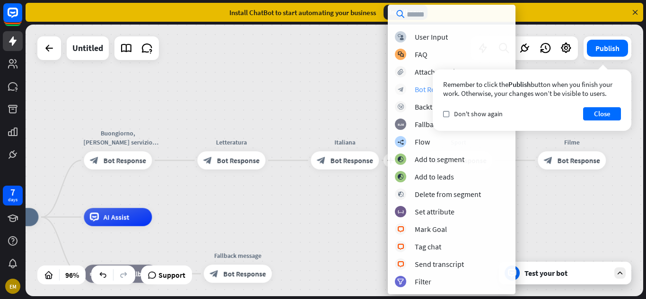
click at [414, 92] on div "block_bot_response Bot Response" at bounding box center [452, 89] width 114 height 11
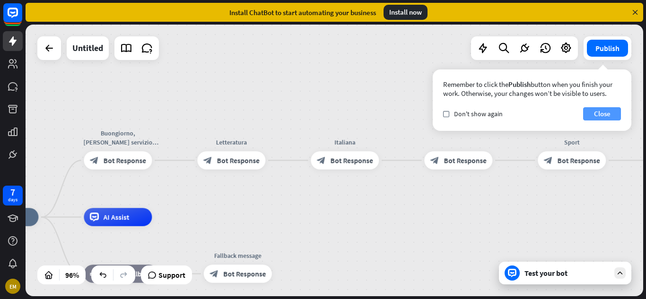
click at [595, 114] on button "Close" at bounding box center [602, 113] width 38 height 13
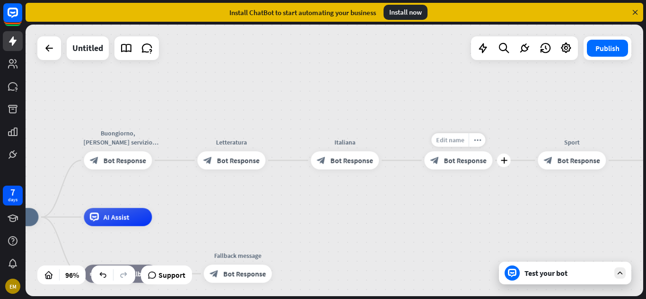
click at [464, 139] on div "Edit name" at bounding box center [449, 140] width 37 height 14
type input "**********"
click at [454, 211] on div "**********" at bounding box center [335, 161] width 618 height 272
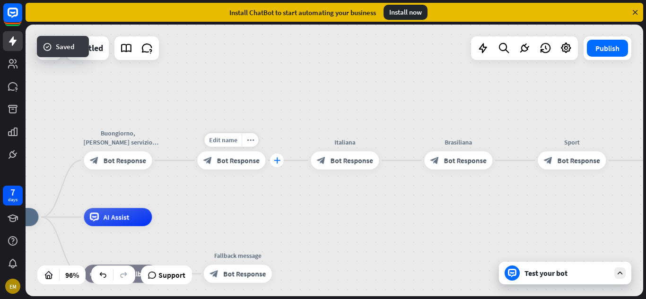
click at [276, 159] on icon "plus" at bounding box center [276, 161] width 7 height 6
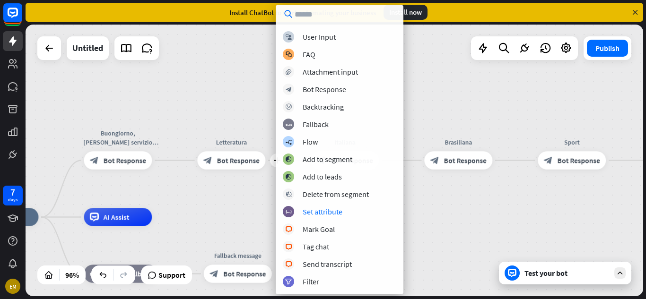
click at [260, 189] on div "home_2 Start point Buongiorno, [PERSON_NAME] servizio vorebbe utilizzare? block…" at bounding box center [335, 161] width 618 height 272
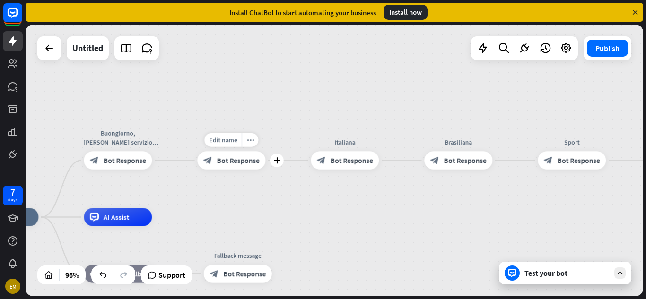
click at [229, 152] on div "block_bot_response Bot Response" at bounding box center [231, 160] width 68 height 18
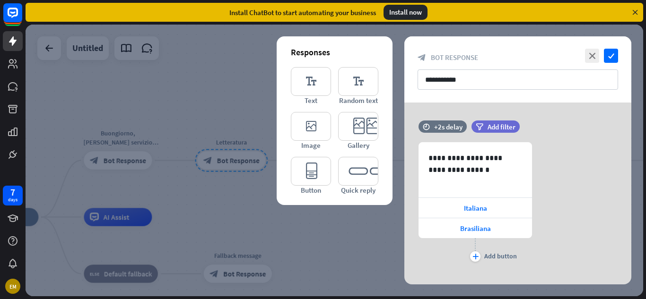
click at [231, 159] on div at bounding box center [335, 161] width 618 height 272
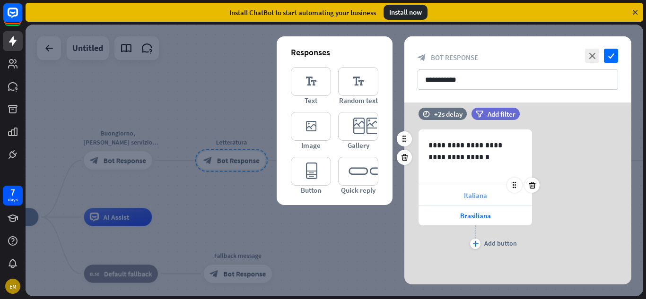
click at [444, 194] on div "Italiana" at bounding box center [476, 195] width 114 height 20
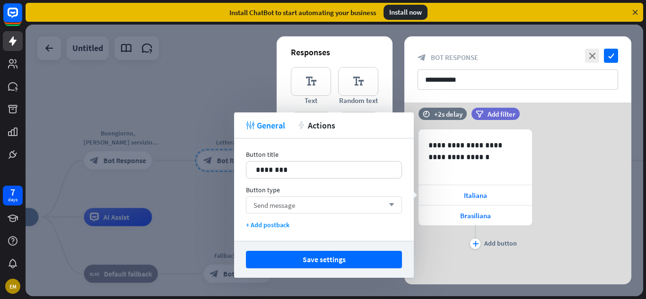
click at [332, 207] on div "Send message arrow_down" at bounding box center [324, 205] width 156 height 17
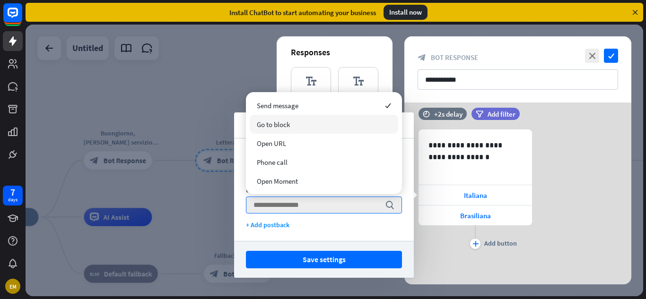
click at [301, 129] on div "Go to block" at bounding box center [324, 124] width 149 height 19
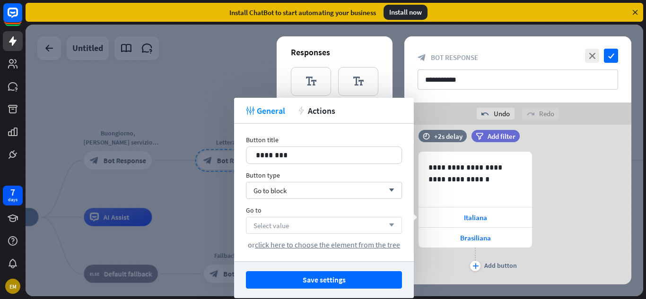
click at [309, 228] on div "Select value arrow_down" at bounding box center [324, 225] width 156 height 17
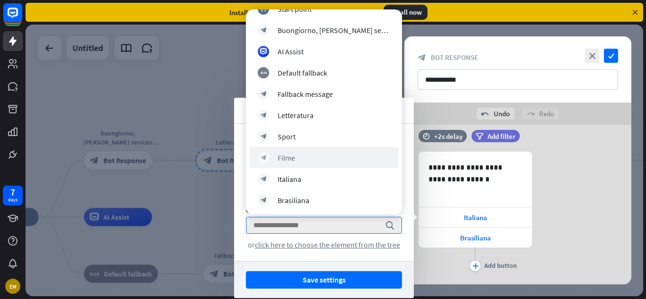
scroll to position [10, 0]
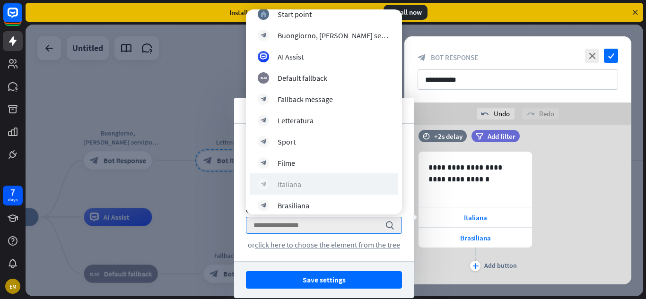
click at [295, 182] on div "Italiana" at bounding box center [290, 184] width 24 height 9
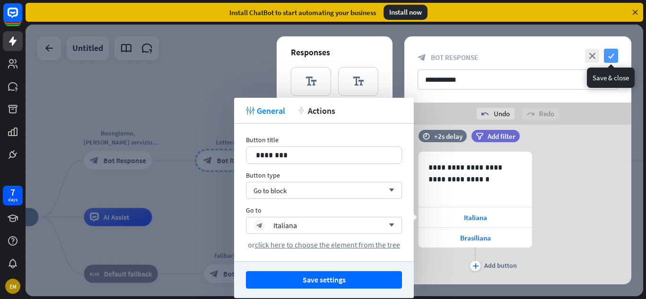
click at [612, 58] on icon "check" at bounding box center [611, 56] width 14 height 14
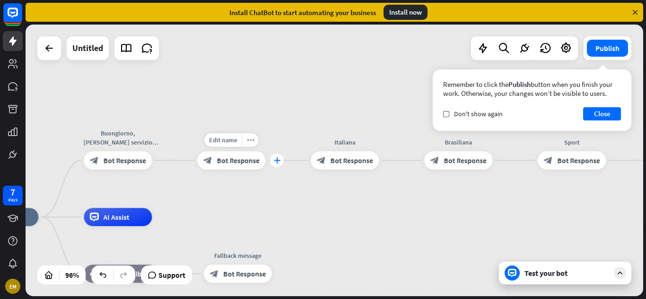
click at [273, 161] on icon "plus" at bounding box center [276, 161] width 7 height 6
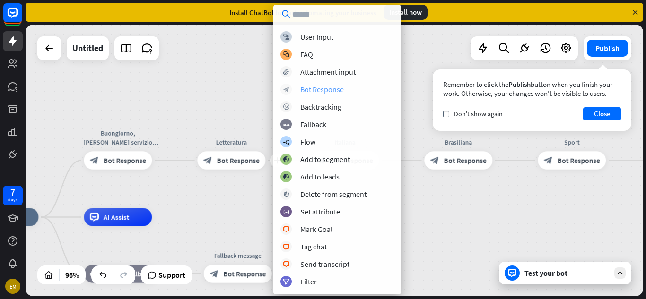
click at [321, 87] on div "Bot Response" at bounding box center [322, 89] width 44 height 9
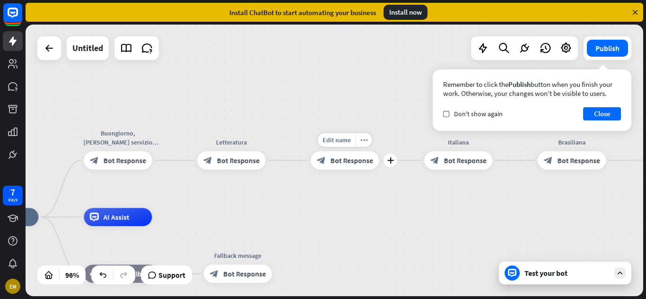
click at [369, 159] on span "Bot Response" at bounding box center [352, 160] width 43 height 9
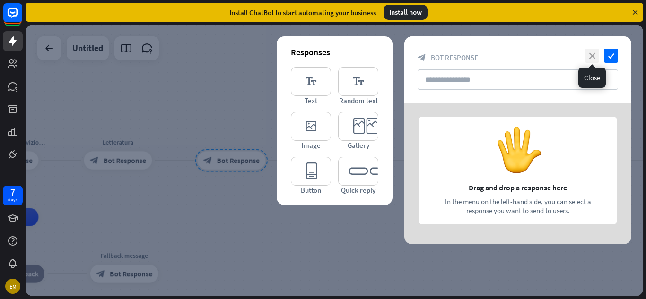
click at [597, 52] on icon "close" at bounding box center [592, 56] width 14 height 14
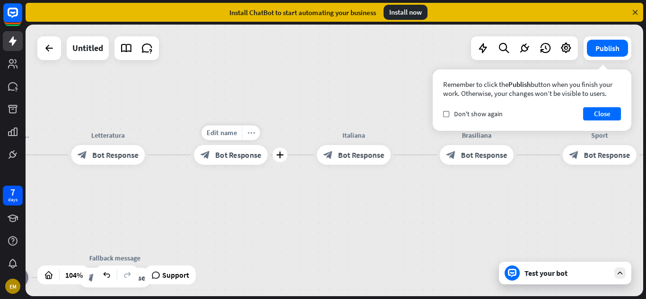
click at [248, 133] on icon "more_horiz" at bounding box center [251, 133] width 8 height 8
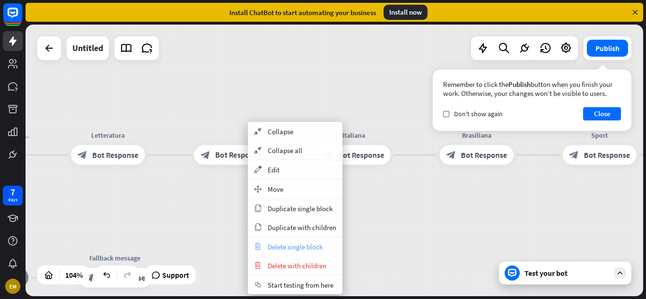
click at [272, 246] on span "Delete single block" at bounding box center [295, 247] width 55 height 9
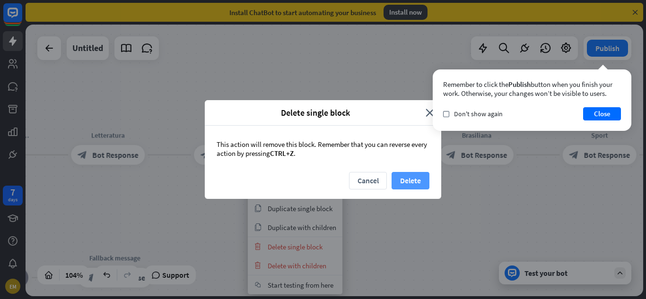
click at [419, 179] on button "Delete" at bounding box center [411, 181] width 38 height 18
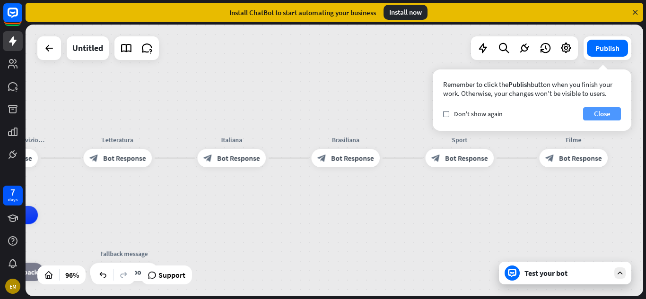
click at [598, 110] on button "Close" at bounding box center [602, 113] width 38 height 13
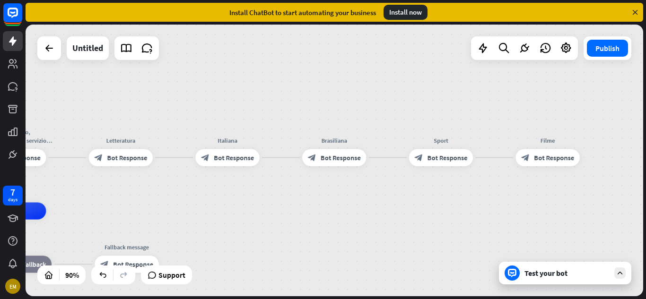
click at [304, 84] on div "home_2 Start point Buongiorno, [PERSON_NAME] servizio vorebbe utilizzare? block…" at bounding box center [335, 161] width 618 height 272
click at [267, 157] on icon "plus" at bounding box center [270, 158] width 7 height 6
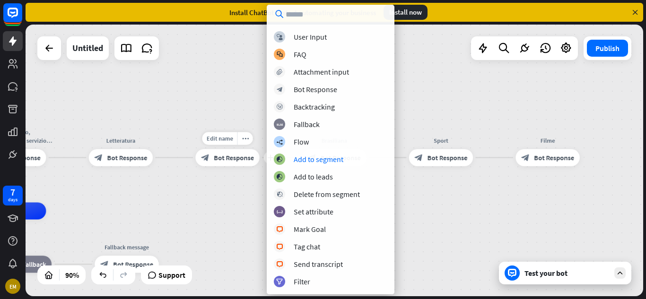
click at [232, 155] on span "Bot Response" at bounding box center [234, 158] width 40 height 9
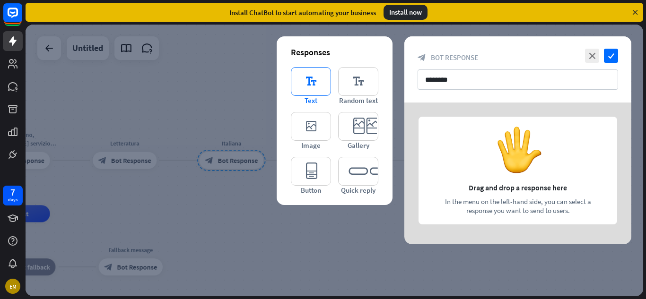
click at [324, 86] on icon "editor_text" at bounding box center [311, 81] width 40 height 29
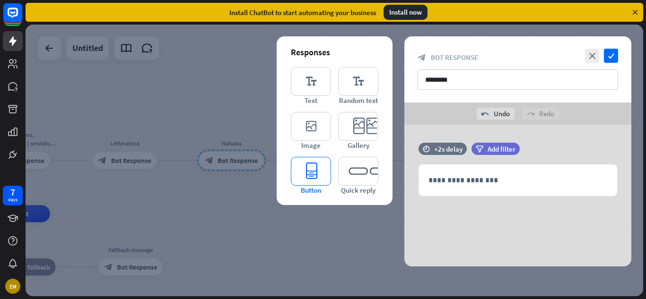
click at [313, 169] on icon "editor_button" at bounding box center [311, 171] width 40 height 29
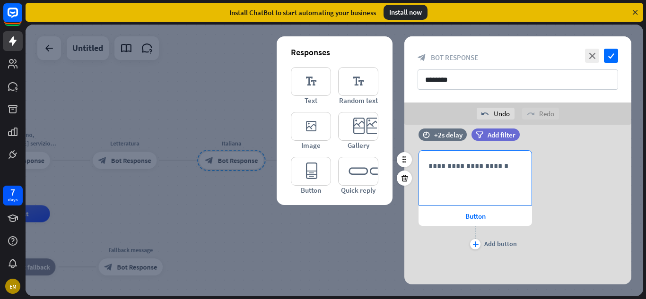
scroll to position [78, 0]
click at [460, 171] on p "**********" at bounding box center [476, 166] width 94 height 12
click at [478, 219] on span "Button" at bounding box center [475, 215] width 20 height 9
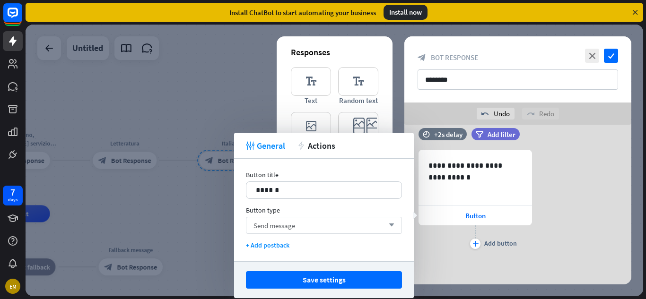
click at [292, 231] on div "Send message arrow_down" at bounding box center [324, 225] width 156 height 17
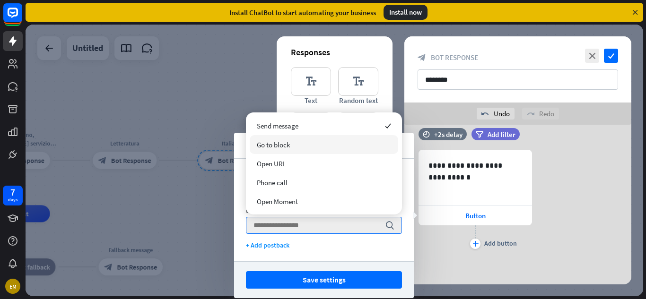
click at [290, 147] on span "Go to block" at bounding box center [273, 145] width 33 height 9
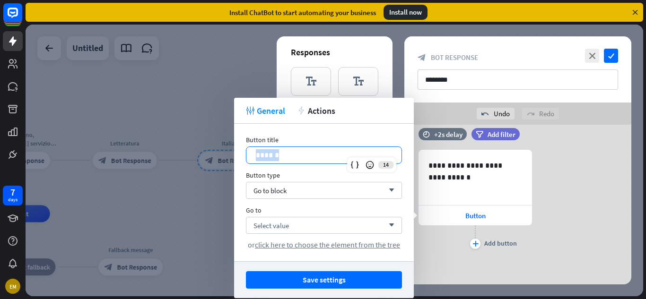
drag, startPoint x: 299, startPoint y: 150, endPoint x: 240, endPoint y: 158, distance: 59.6
click at [240, 158] on div "Button title 14 ****** Button type Go to block arrow_down Go to Select value ar…" at bounding box center [324, 193] width 180 height 138
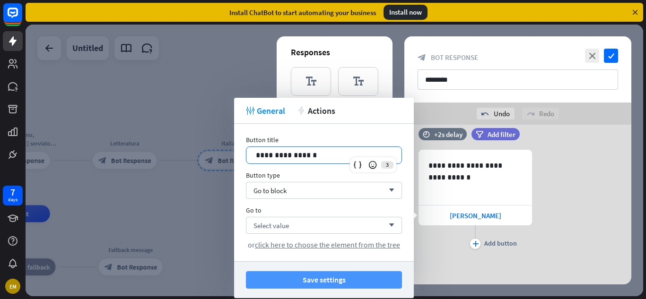
click at [326, 287] on button "Save settings" at bounding box center [324, 281] width 156 height 18
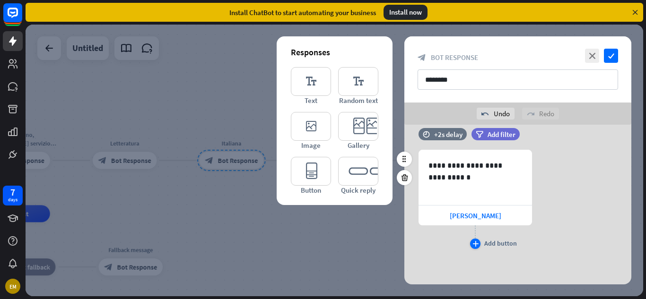
click at [475, 246] on icon "plus" at bounding box center [476, 244] width 6 height 6
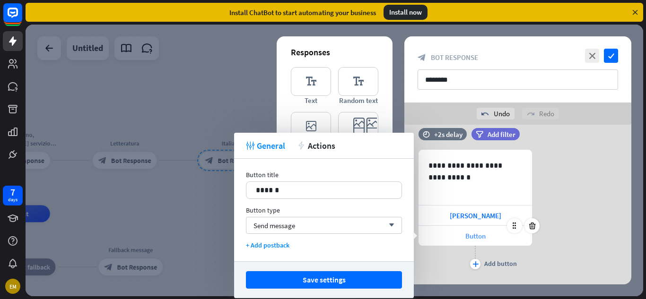
click at [476, 234] on span "Button" at bounding box center [475, 236] width 20 height 9
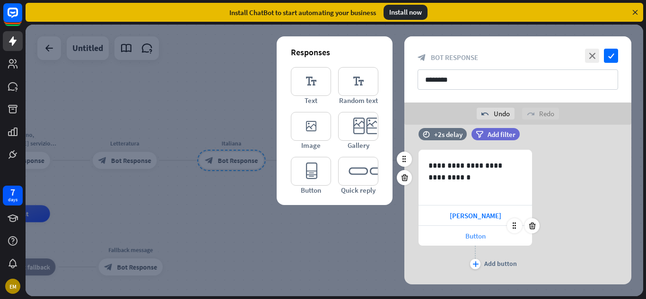
click at [459, 236] on div "Button" at bounding box center [476, 236] width 114 height 20
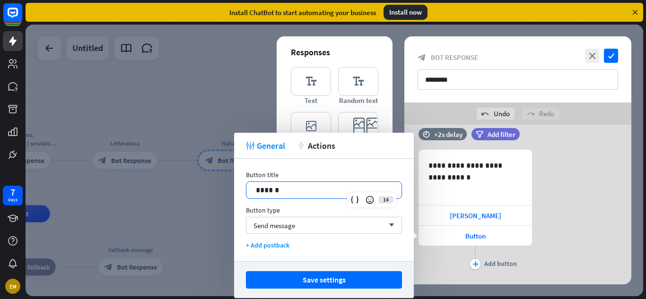
drag, startPoint x: 289, startPoint y: 188, endPoint x: 176, endPoint y: 189, distance: 112.1
click at [176, 189] on body "7 days EM close Product Help First steps Get started with ChatBot Help Center F…" at bounding box center [323, 149] width 646 height 299
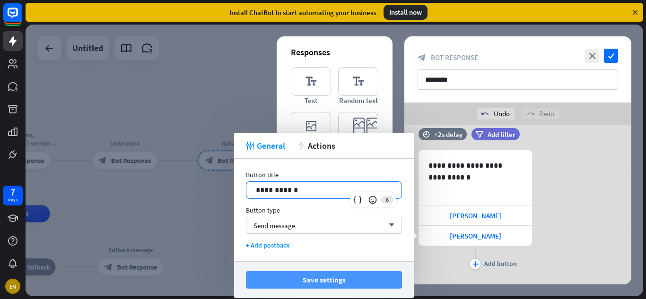
click at [271, 285] on button "Save settings" at bounding box center [324, 281] width 156 height 18
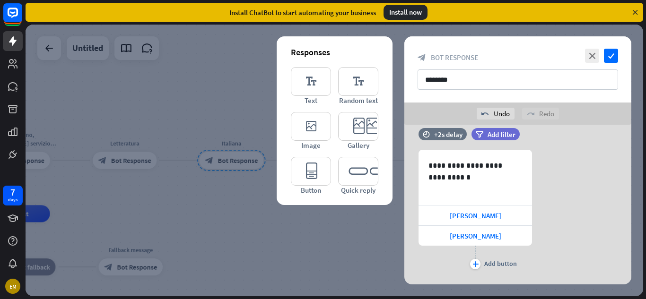
click at [368, 273] on div at bounding box center [335, 161] width 618 height 272
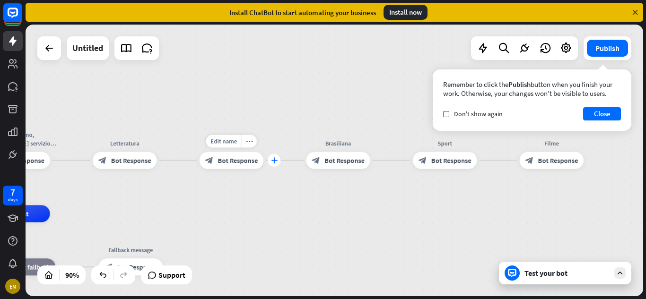
click at [272, 158] on icon "plus" at bounding box center [274, 161] width 7 height 6
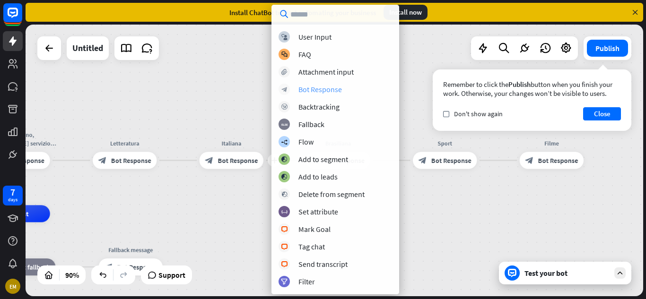
click at [303, 89] on div "Bot Response" at bounding box center [321, 89] width 44 height 9
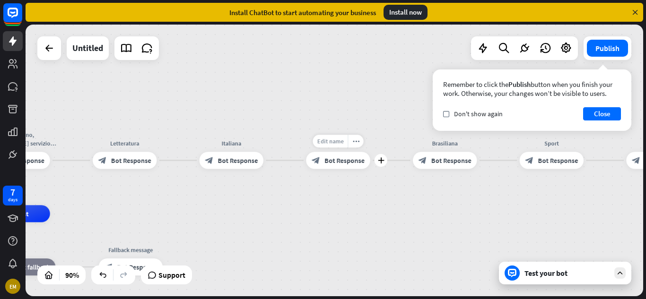
click at [342, 141] on span "Edit name" at bounding box center [330, 142] width 26 height 8
type input "**********"
click at [360, 191] on div "**********" at bounding box center [335, 161] width 618 height 272
click at [380, 160] on icon "plus" at bounding box center [381, 161] width 7 height 6
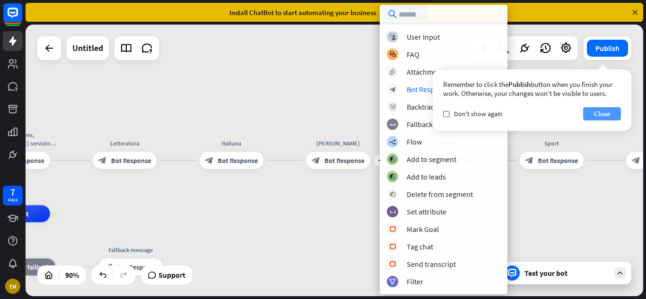
click at [599, 111] on button "Close" at bounding box center [602, 113] width 38 height 13
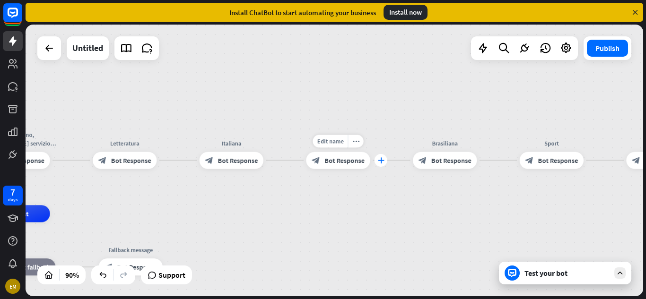
click at [382, 159] on icon "plus" at bounding box center [381, 161] width 7 height 6
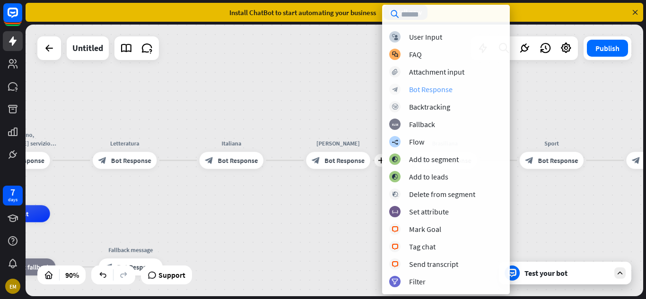
click at [414, 88] on div "Bot Response" at bounding box center [431, 89] width 44 height 9
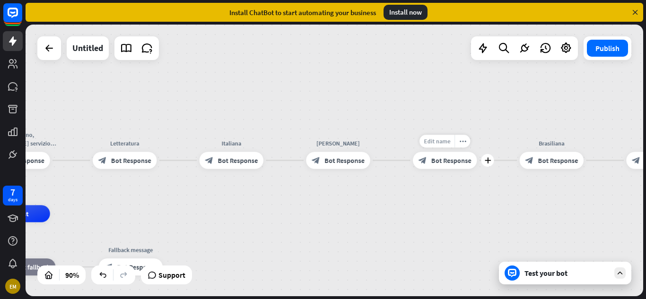
click at [441, 143] on span "Edit name" at bounding box center [437, 142] width 26 height 8
type input "**********"
click at [362, 206] on div "**********" at bounding box center [335, 161] width 618 height 272
click at [228, 161] on span "Bot Response" at bounding box center [238, 160] width 40 height 9
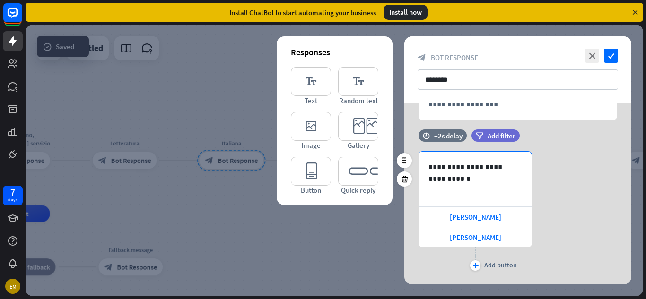
scroll to position [76, 0]
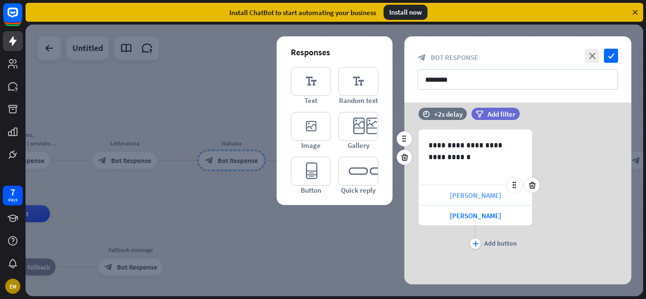
click at [442, 201] on div "[PERSON_NAME]" at bounding box center [476, 195] width 114 height 20
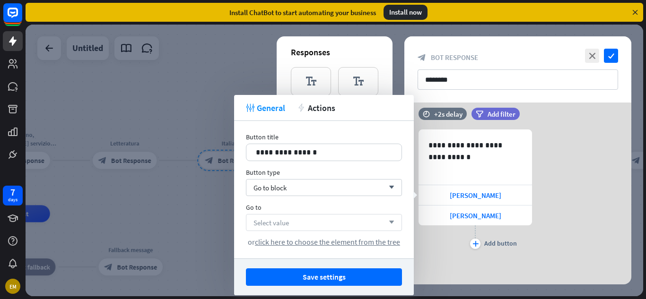
click at [285, 221] on span "Select value" at bounding box center [271, 223] width 35 height 9
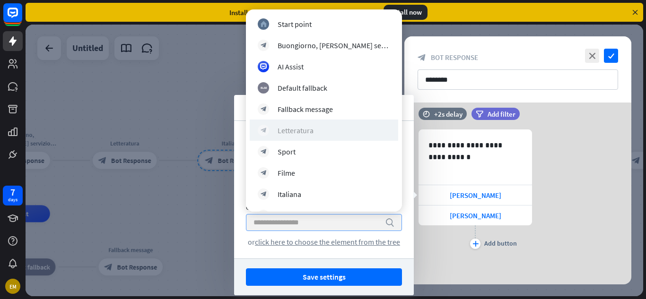
scroll to position [61, 0]
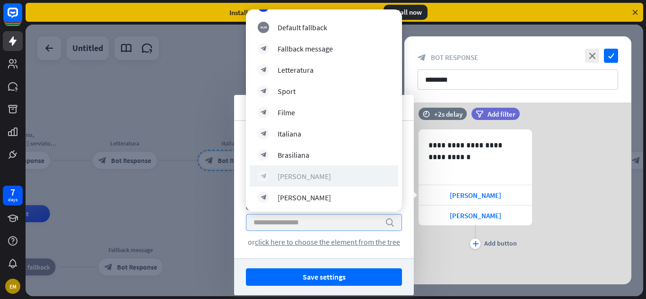
click at [293, 173] on div "[PERSON_NAME]" at bounding box center [304, 176] width 53 height 9
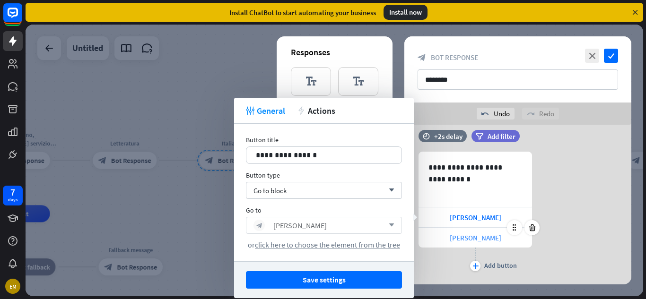
click at [451, 234] on div "[PERSON_NAME]" at bounding box center [476, 238] width 114 height 20
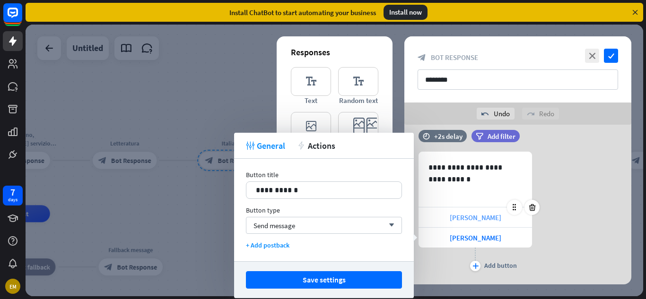
click at [438, 216] on div "[PERSON_NAME]" at bounding box center [476, 218] width 114 height 20
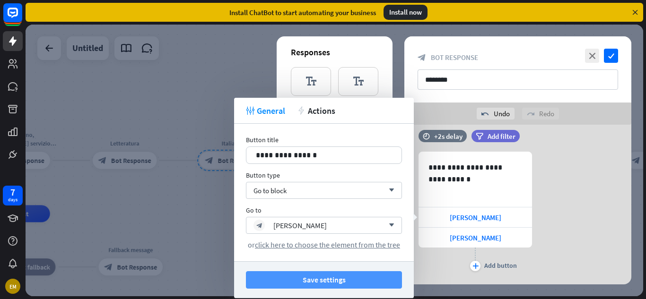
click at [347, 278] on button "Save settings" at bounding box center [324, 281] width 156 height 18
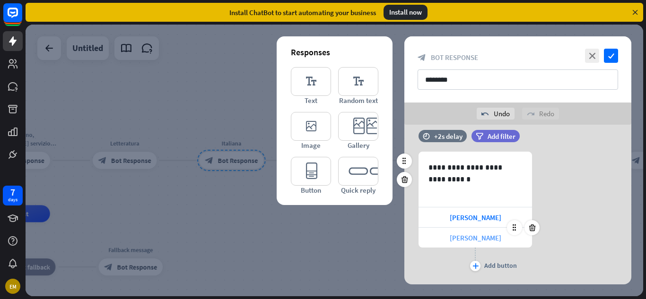
click at [440, 230] on div "[PERSON_NAME]" at bounding box center [476, 238] width 114 height 20
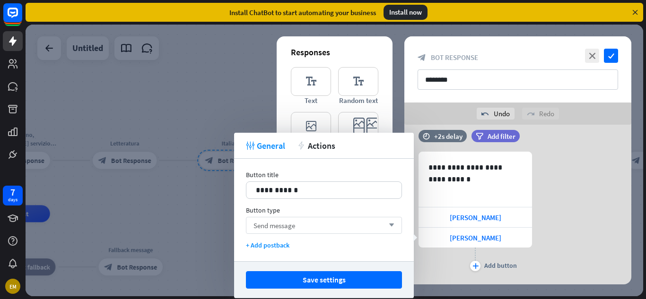
click at [316, 224] on div "Send message arrow_down" at bounding box center [324, 225] width 156 height 17
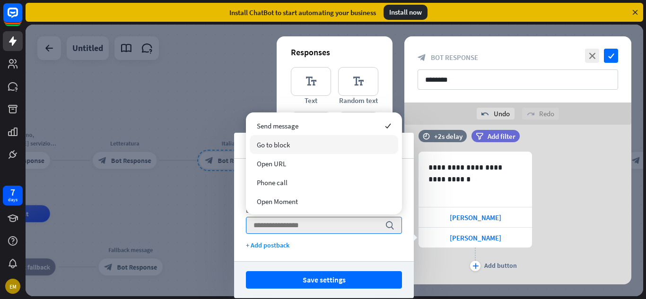
click at [309, 143] on div "Go to block" at bounding box center [324, 144] width 149 height 19
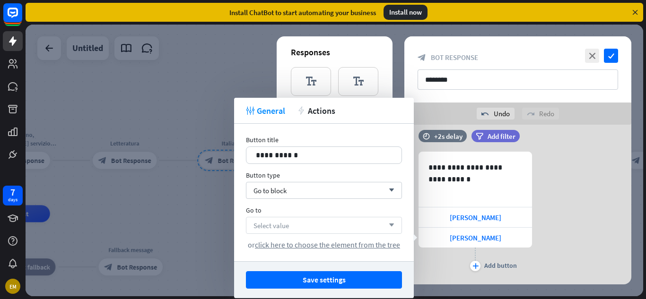
click at [305, 220] on div "Select value arrow_down" at bounding box center [324, 225] width 156 height 17
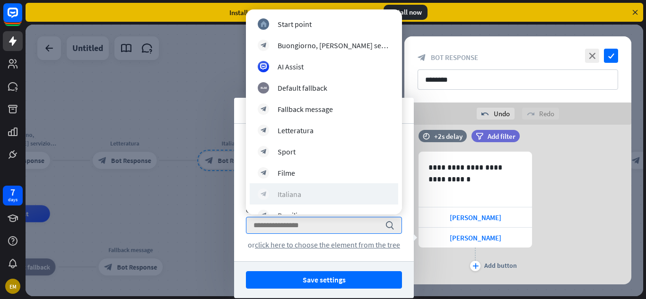
scroll to position [58, 0]
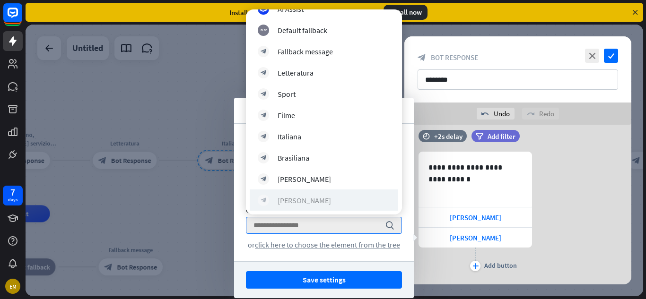
click at [310, 204] on div "[PERSON_NAME]" at bounding box center [304, 200] width 53 height 9
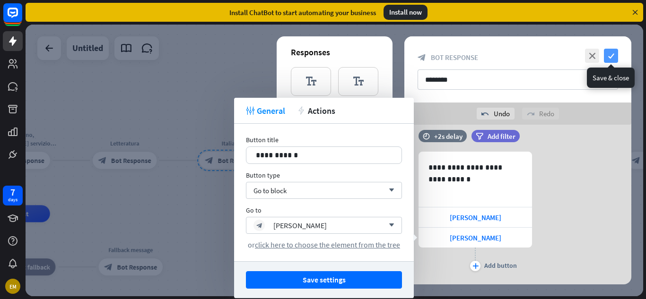
click at [612, 50] on icon "check" at bounding box center [611, 56] width 14 height 14
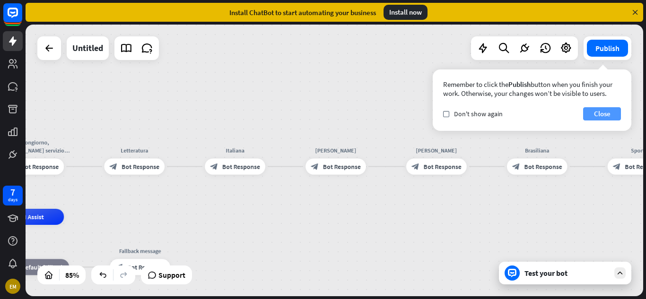
click at [601, 119] on button "Close" at bounding box center [602, 113] width 38 height 13
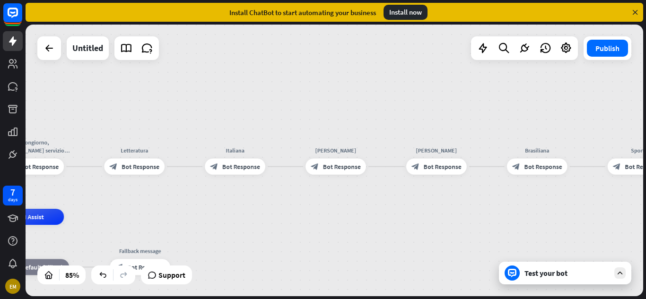
click at [556, 276] on div "Test your bot" at bounding box center [567, 273] width 85 height 9
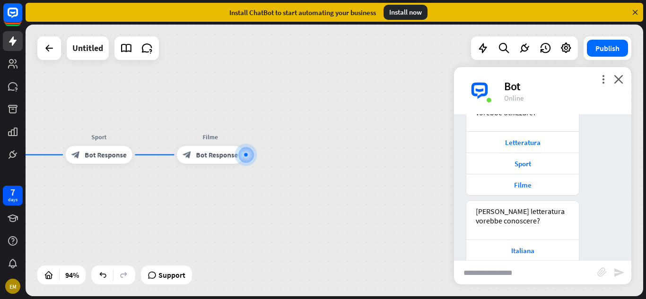
scroll to position [84, 0]
click at [525, 146] on div "Letteratura" at bounding box center [522, 145] width 103 height 9
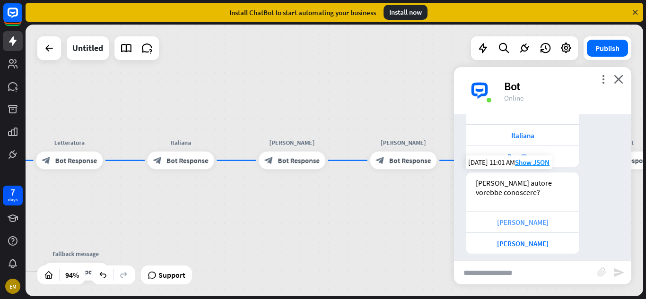
scroll to position [449, 0]
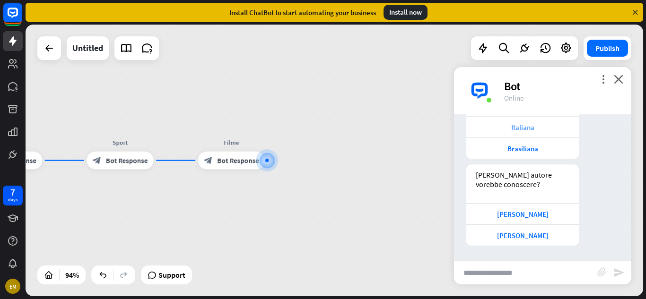
click at [536, 130] on div "Italiana" at bounding box center [522, 127] width 103 height 9
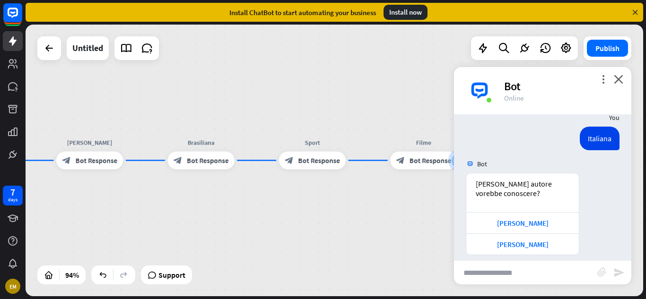
scroll to position [601, 0]
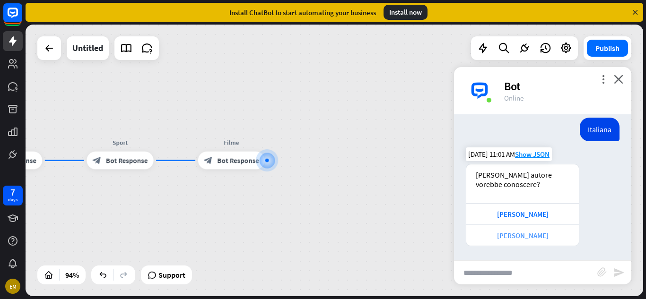
click at [521, 230] on div "[PERSON_NAME]" at bounding box center [522, 235] width 113 height 21
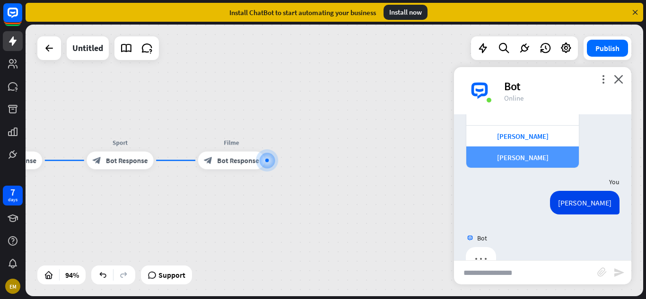
scroll to position [647, 0]
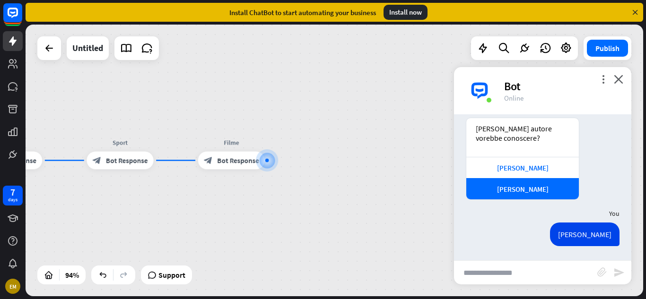
click at [612, 79] on div "Bot" at bounding box center [562, 86] width 116 height 15
click at [616, 79] on icon "close" at bounding box center [618, 79] width 9 height 9
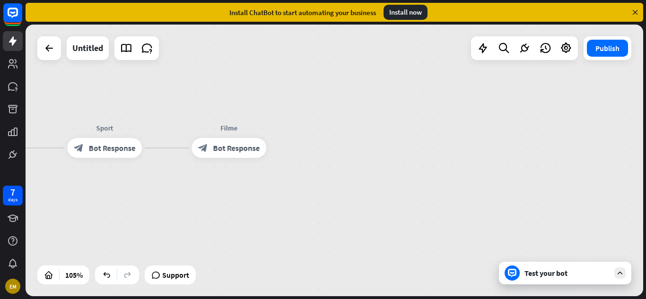
click at [115, 114] on div "home_2 Start point Buongiorno, [PERSON_NAME] servizio vorebbe utilizzare? block…" at bounding box center [335, 161] width 618 height 272
drag, startPoint x: 644, startPoint y: 84, endPoint x: 641, endPoint y: 137, distance: 53.5
click at [641, 137] on div "home_2 Start point Buongiorno, [PERSON_NAME] servizio vorebbe utilizzare? block…" at bounding box center [336, 162] width 621 height 275
click at [45, 45] on icon at bounding box center [49, 48] width 11 height 11
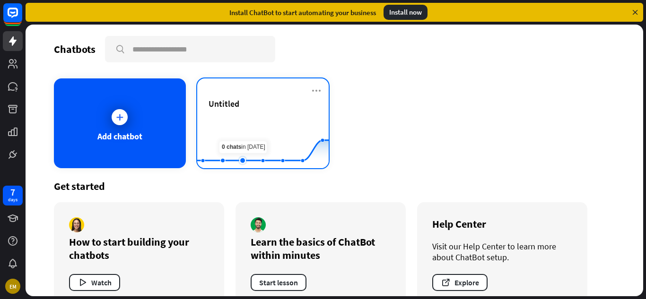
click at [250, 131] on rect at bounding box center [263, 144] width 132 height 59
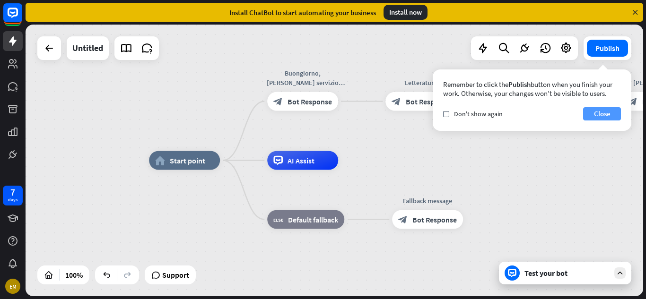
click at [606, 116] on button "Close" at bounding box center [602, 113] width 38 height 13
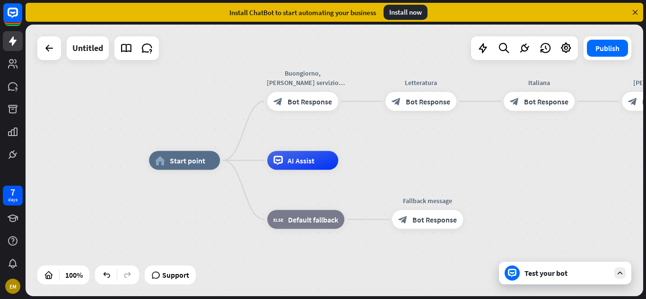
click at [519, 198] on div "home_2 Start point Buongiorno, [PERSON_NAME] servizio vorebbe utilizzare? block…" at bounding box center [458, 297] width 618 height 272
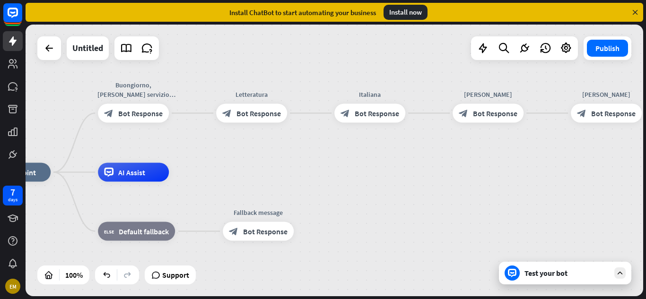
drag, startPoint x: 519, startPoint y: 198, endPoint x: 342, endPoint y: 209, distance: 176.8
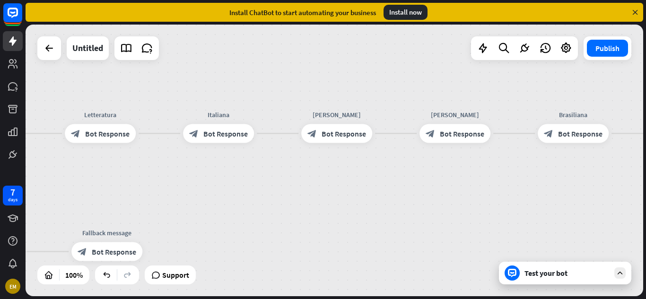
drag, startPoint x: 429, startPoint y: 171, endPoint x: 241, endPoint y: 193, distance: 189.6
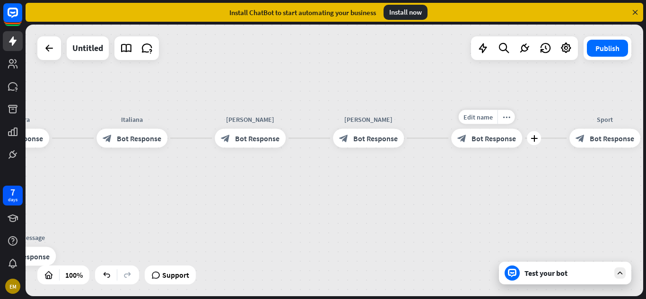
drag, startPoint x: 537, startPoint y: 149, endPoint x: 472, endPoint y: 151, distance: 64.9
click at [472, 148] on div "Edit name more_horiz plus block_bot_response Bot Response" at bounding box center [486, 138] width 71 height 19
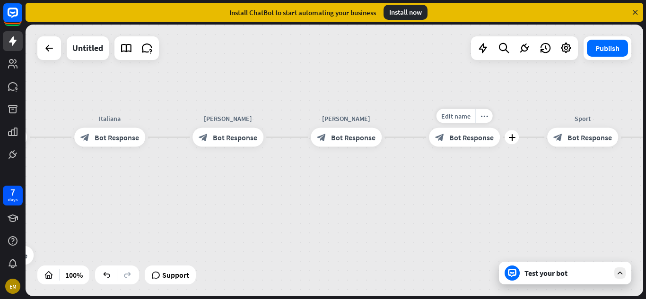
click at [469, 128] on div "block_bot_response Bot Response" at bounding box center [464, 137] width 71 height 19
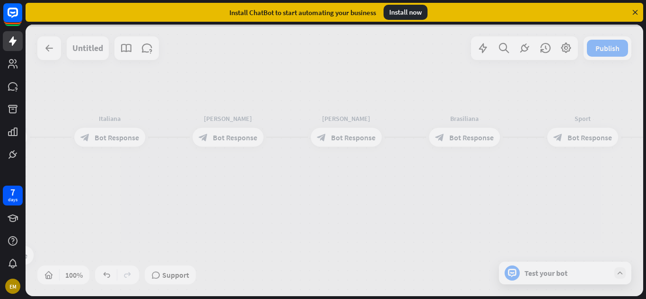
click at [469, 134] on div at bounding box center [335, 161] width 618 height 272
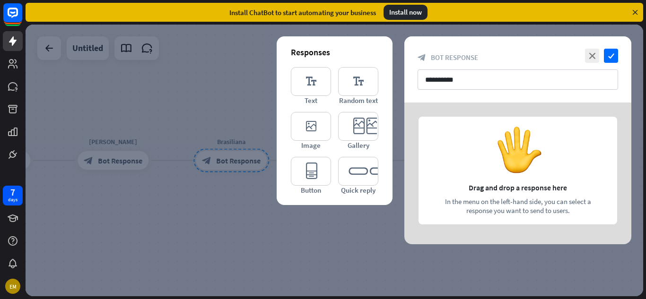
click at [201, 75] on div at bounding box center [335, 161] width 618 height 272
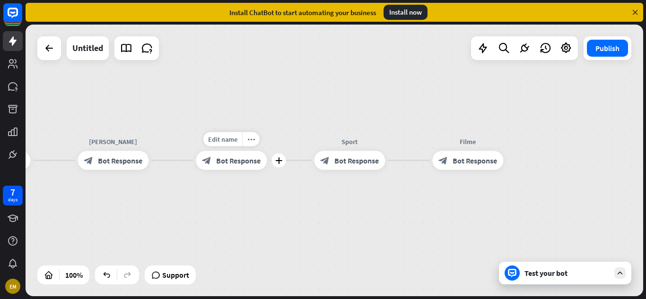
click at [240, 161] on span "Bot Response" at bounding box center [238, 160] width 44 height 9
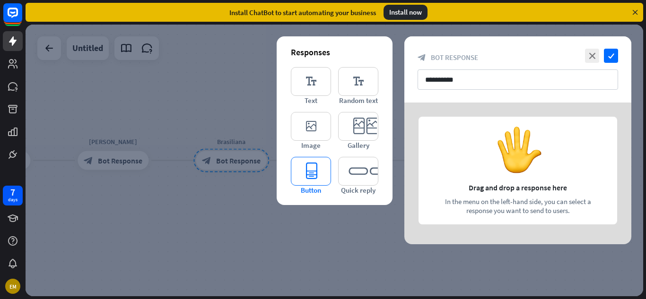
click at [316, 159] on icon "editor_button" at bounding box center [311, 171] width 40 height 29
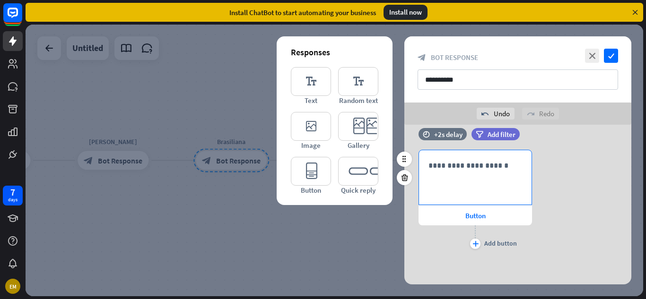
scroll to position [15, 0]
click at [473, 172] on div "**********" at bounding box center [475, 177] width 113 height 54
click at [451, 217] on div "Button" at bounding box center [476, 216] width 114 height 20
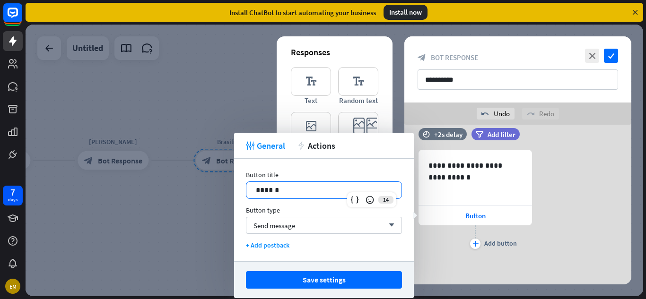
drag, startPoint x: 284, startPoint y: 189, endPoint x: 141, endPoint y: 192, distance: 143.4
click at [141, 192] on body "7 days EM close Product Help First steps Get started with ChatBot Help Center F…" at bounding box center [323, 149] width 646 height 299
drag, startPoint x: 289, startPoint y: 187, endPoint x: 225, endPoint y: 186, distance: 63.9
click at [225, 186] on body "7 days EM close Product Help First steps Get started with ChatBot Help Center F…" at bounding box center [323, 149] width 646 height 299
click at [295, 195] on p "**********" at bounding box center [324, 190] width 136 height 12
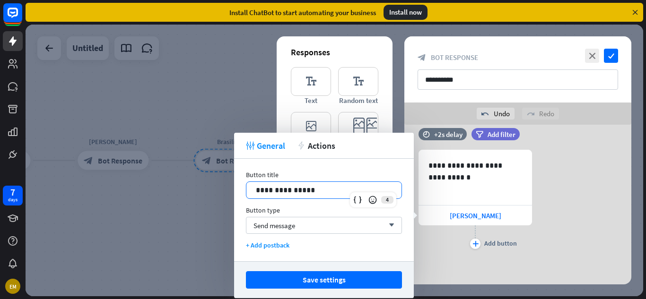
click at [406, 259] on div "**********" at bounding box center [324, 210] width 180 height 103
click at [370, 216] on div "Button type Send message arrow_down" at bounding box center [324, 220] width 156 height 28
click at [364, 220] on div "Send message arrow_down" at bounding box center [324, 225] width 156 height 17
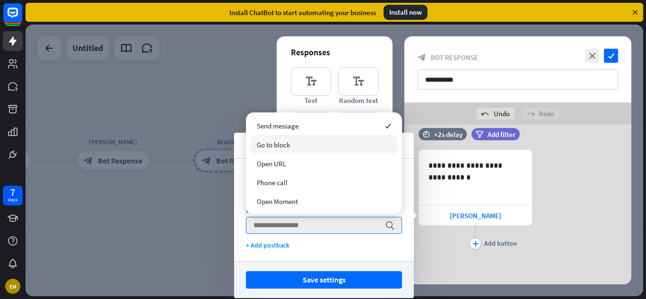
click at [325, 146] on div "Go to block" at bounding box center [324, 144] width 149 height 19
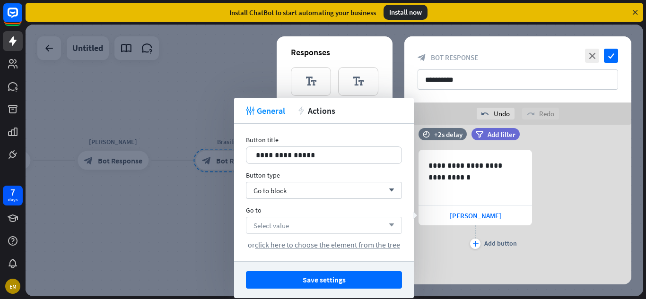
click at [328, 228] on div "Select value arrow_down" at bounding box center [324, 225] width 156 height 17
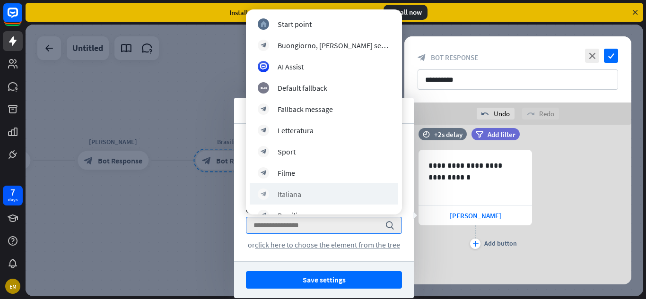
scroll to position [58, 0]
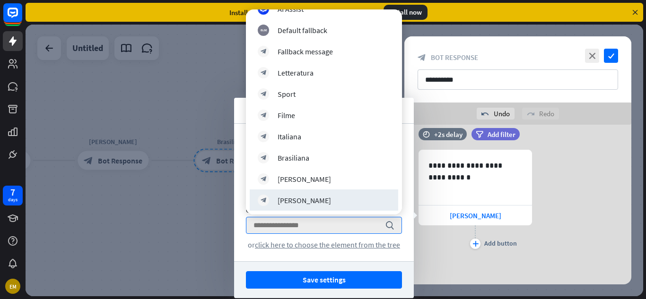
click at [466, 245] on div "plus Add button" at bounding box center [476, 238] width 114 height 24
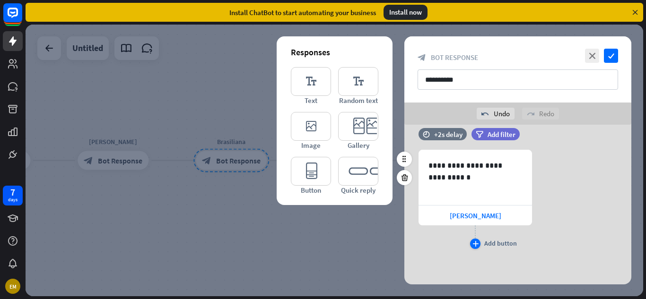
click at [472, 244] on div "plus" at bounding box center [475, 244] width 10 height 10
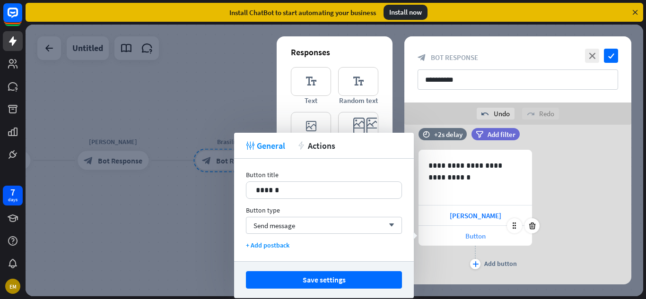
click at [454, 239] on div "Button" at bounding box center [476, 236] width 114 height 20
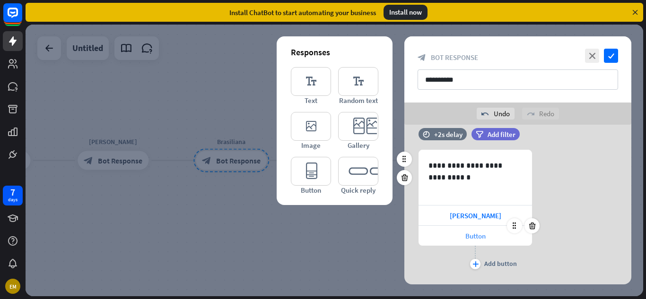
click at [465, 238] on span "Button" at bounding box center [475, 236] width 20 height 9
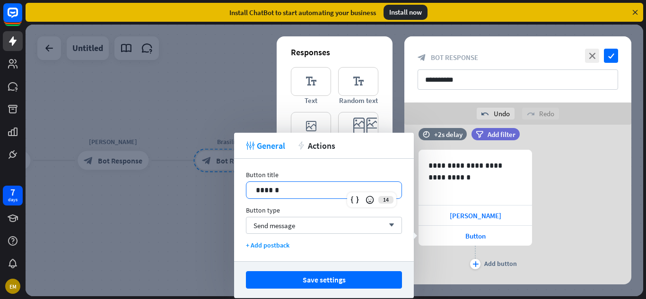
drag, startPoint x: 281, startPoint y: 191, endPoint x: 211, endPoint y: 185, distance: 70.2
click at [211, 185] on body "7 days EM close Product Help First steps Get started with ChatBot Help Center F…" at bounding box center [323, 149] width 646 height 299
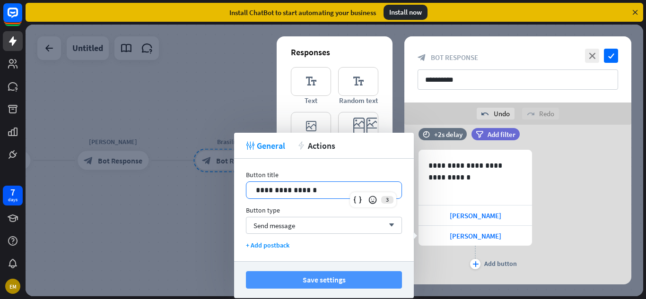
click at [313, 280] on button "Save settings" at bounding box center [324, 281] width 156 height 18
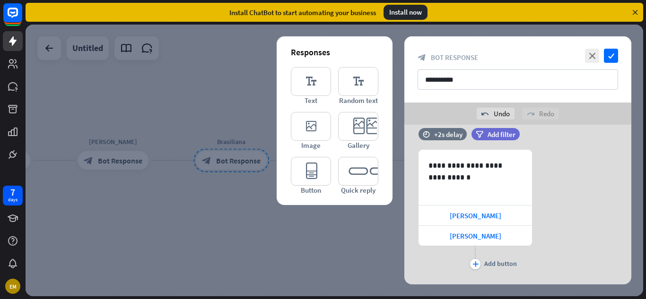
click at [276, 223] on div at bounding box center [335, 161] width 618 height 272
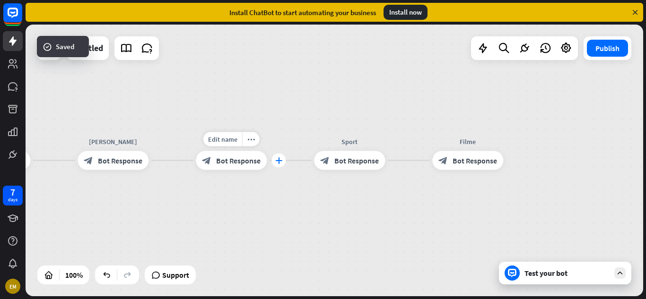
click at [279, 160] on icon "plus" at bounding box center [278, 161] width 7 height 7
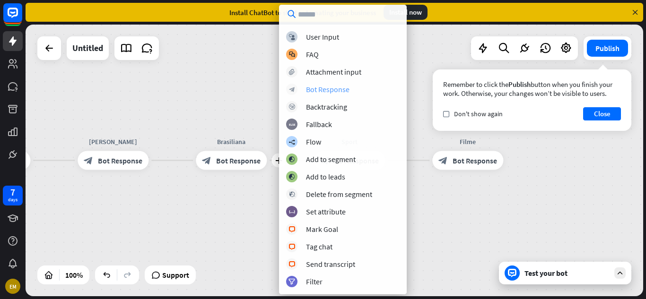
click at [326, 95] on div "block_bot_response Bot Response" at bounding box center [343, 89] width 114 height 11
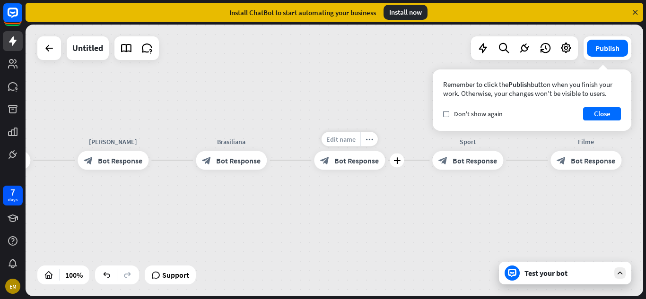
click at [348, 139] on span "Edit name" at bounding box center [340, 139] width 29 height 9
type input "**********"
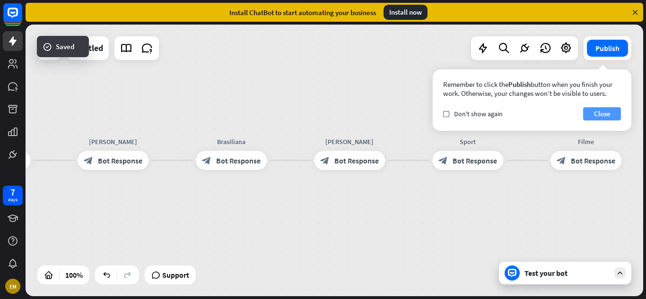
click at [597, 112] on button "Close" at bounding box center [602, 113] width 38 height 13
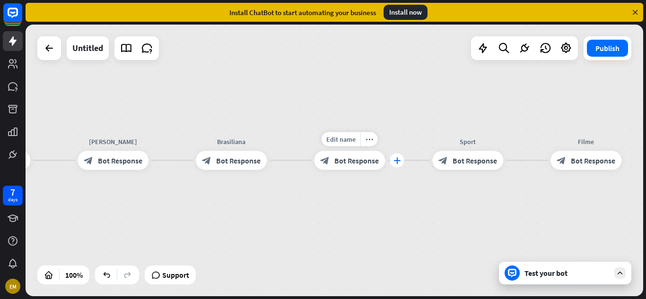
click at [390, 161] on div "plus" at bounding box center [397, 161] width 14 height 14
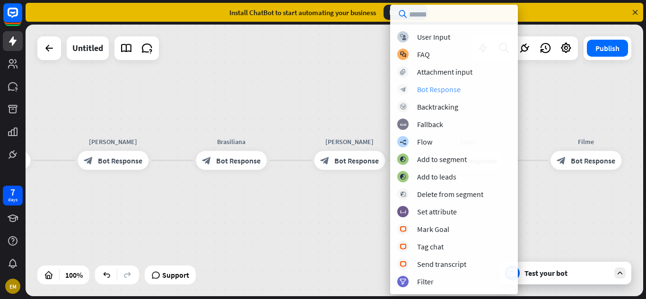
click at [427, 88] on div "Bot Response" at bounding box center [439, 89] width 44 height 9
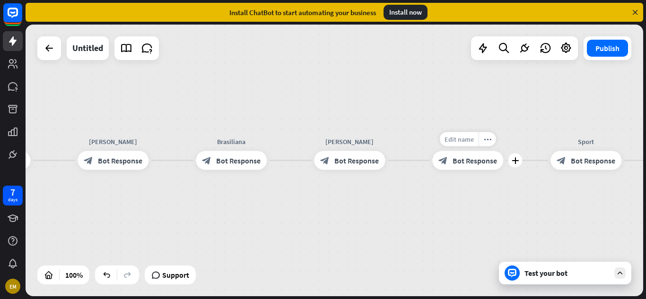
click at [467, 141] on span "Edit name" at bounding box center [459, 139] width 29 height 9
type input "**********"
click at [466, 141] on span "Edit name" at bounding box center [459, 139] width 29 height 9
type input "**********"
click at [486, 278] on div "**********" at bounding box center [335, 161] width 618 height 272
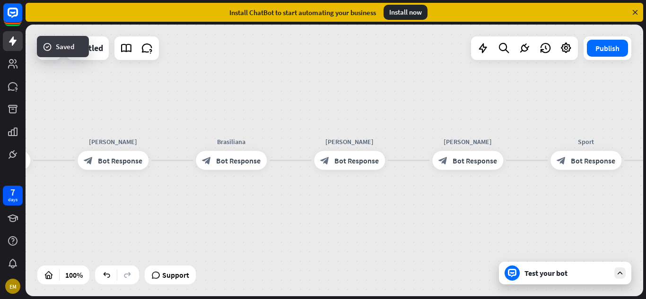
click at [559, 281] on div "Test your bot" at bounding box center [565, 273] width 132 height 23
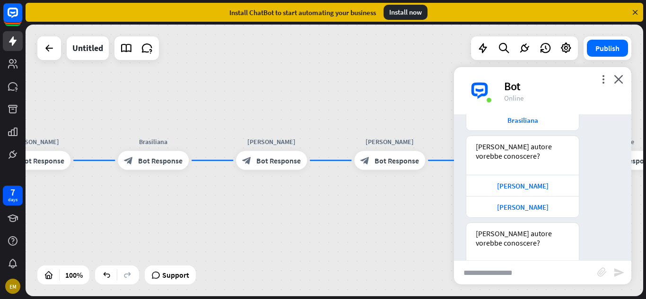
scroll to position [286, 0]
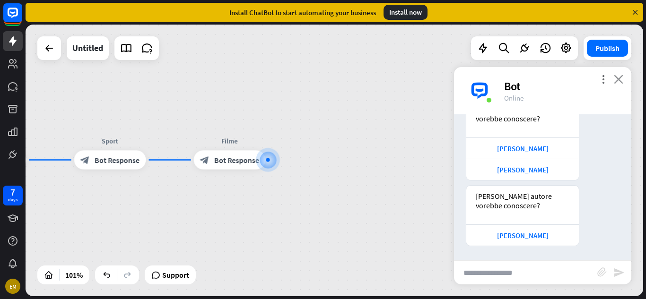
click at [615, 80] on icon "close" at bounding box center [618, 79] width 9 height 9
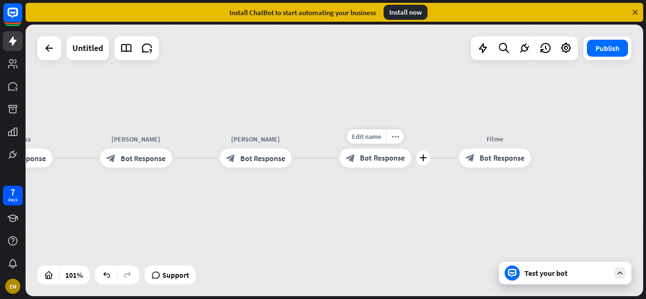
drag, startPoint x: 131, startPoint y: 184, endPoint x: 396, endPoint y: 183, distance: 265.4
click at [396, 167] on div "Edit name more_horiz plus block_bot_response Bot Response" at bounding box center [376, 158] width 72 height 19
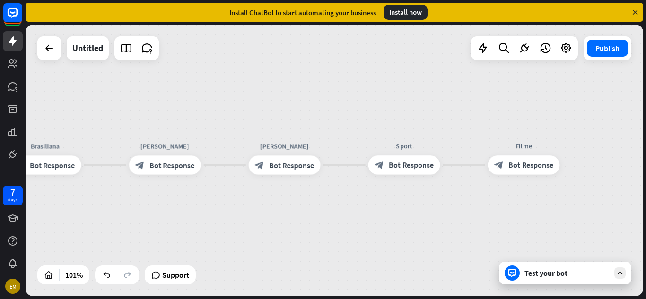
drag, startPoint x: 132, startPoint y: 195, endPoint x: 290, endPoint y: 211, distance: 158.3
click at [290, 211] on div "home_2 Start point Buongiorno, [PERSON_NAME] servizio vorebbe utilizzare? block…" at bounding box center [335, 161] width 618 height 272
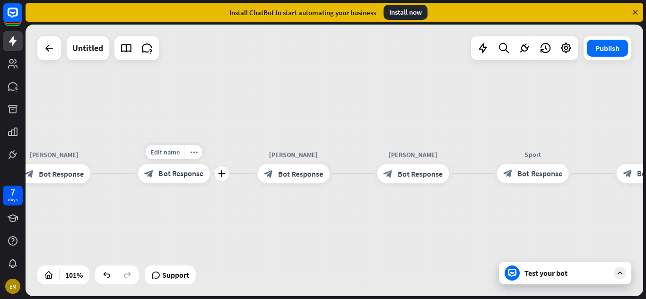
click at [183, 174] on span "Bot Response" at bounding box center [180, 173] width 45 height 9
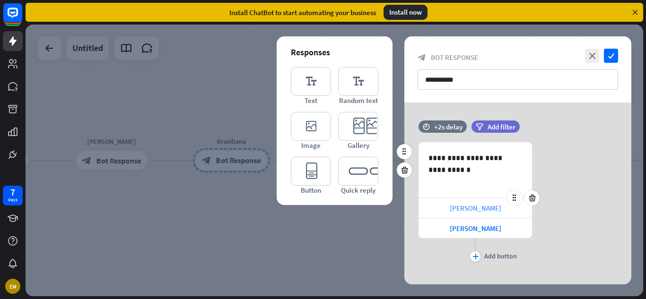
click at [432, 206] on div "[PERSON_NAME]" at bounding box center [476, 208] width 114 height 20
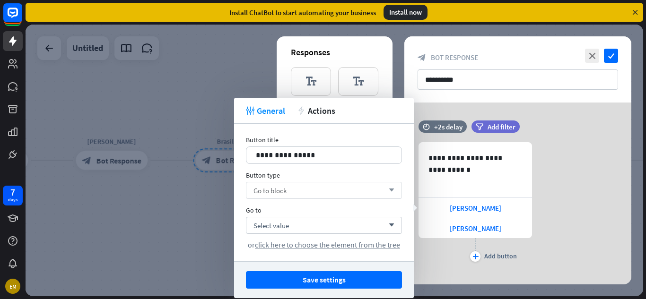
click at [285, 194] on span "Go to block" at bounding box center [270, 190] width 33 height 9
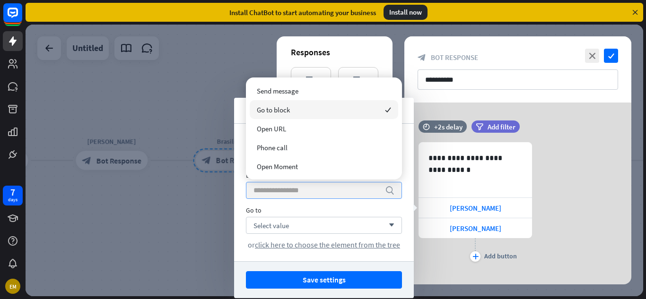
click at [296, 109] on div "Go to block checked" at bounding box center [324, 109] width 149 height 19
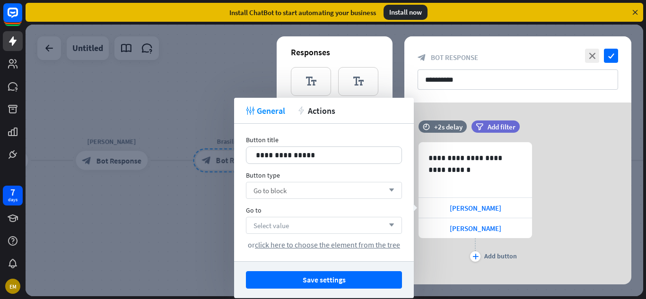
click at [287, 229] on span "Select value" at bounding box center [271, 225] width 35 height 9
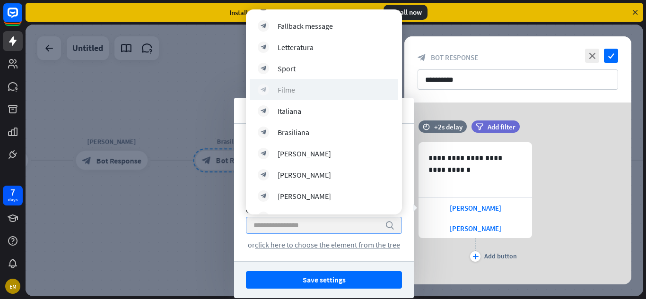
scroll to position [100, 0]
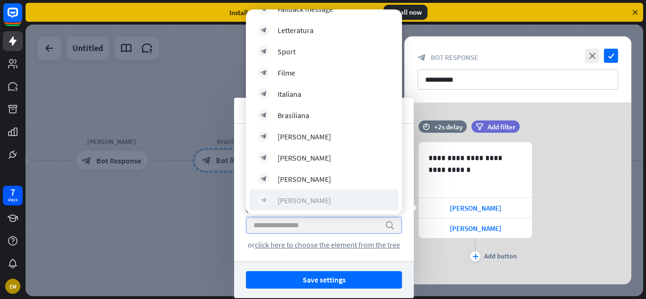
click at [312, 200] on div "[PERSON_NAME]" at bounding box center [304, 200] width 53 height 9
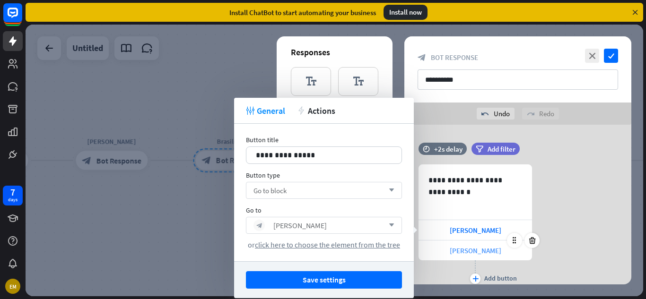
click at [491, 257] on div "[PERSON_NAME]" at bounding box center [476, 251] width 114 height 20
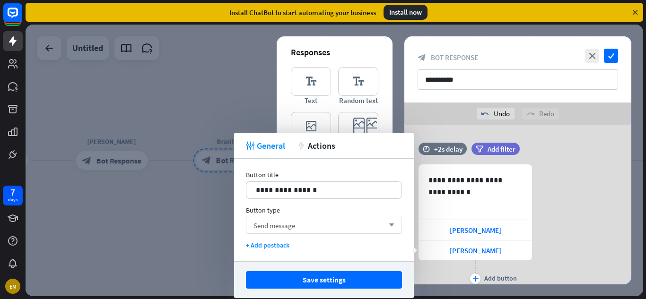
click at [307, 223] on div "Send message arrow_down" at bounding box center [324, 225] width 156 height 17
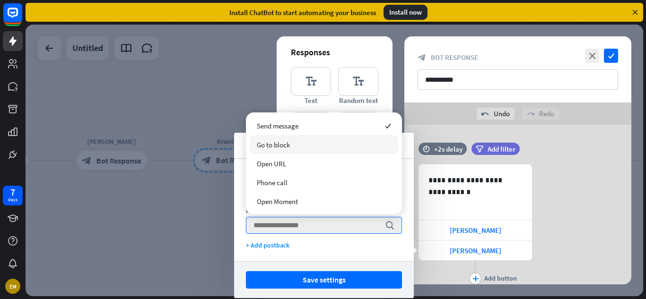
click at [302, 140] on div "Go to block" at bounding box center [324, 144] width 149 height 19
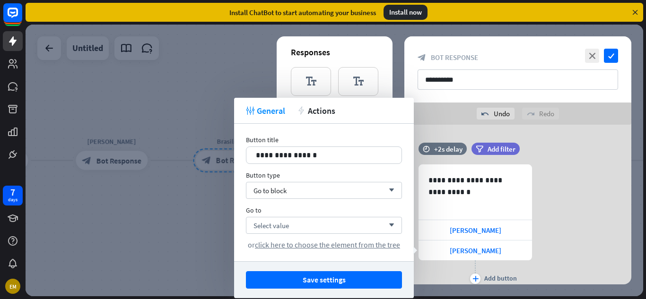
click at [306, 234] on div "Select value arrow_down or click here to choose the element from the tree" at bounding box center [324, 233] width 156 height 33
click at [307, 226] on div "Select value arrow_down" at bounding box center [324, 225] width 156 height 17
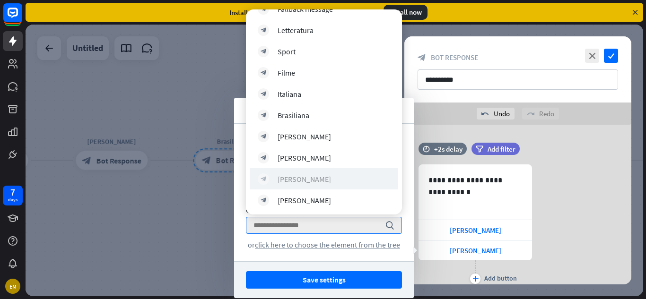
click at [311, 176] on div "[PERSON_NAME]" at bounding box center [304, 179] width 53 height 9
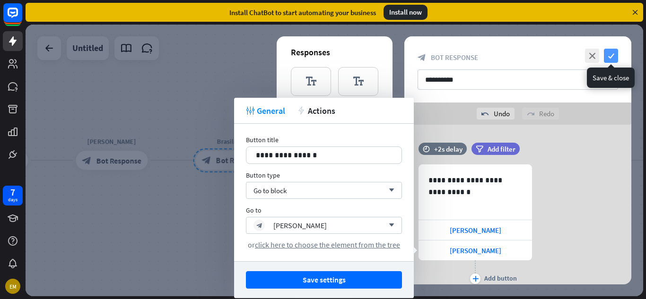
click at [617, 62] on icon "check" at bounding box center [611, 56] width 14 height 14
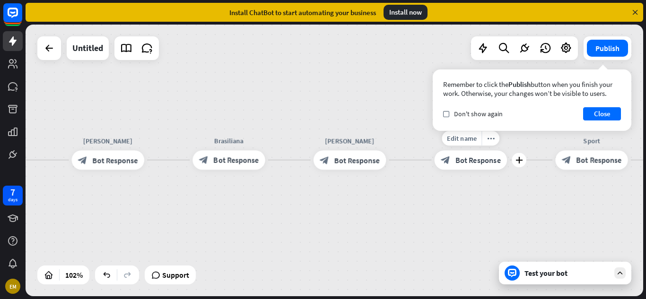
click at [468, 170] on div "Edit name more_horiz plus Narcisia [PERSON_NAME] block_bot_response Bot Response" at bounding box center [471, 159] width 72 height 19
click at [545, 272] on div "Test your bot" at bounding box center [567, 273] width 85 height 9
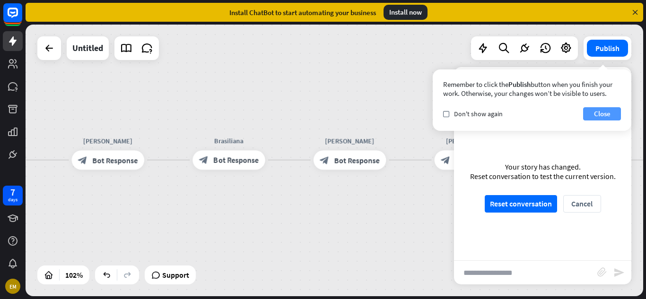
click at [612, 113] on button "Close" at bounding box center [602, 113] width 38 height 13
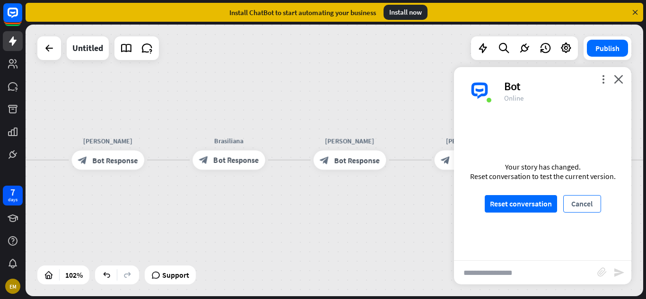
click at [569, 202] on button "Cancel" at bounding box center [582, 204] width 38 height 18
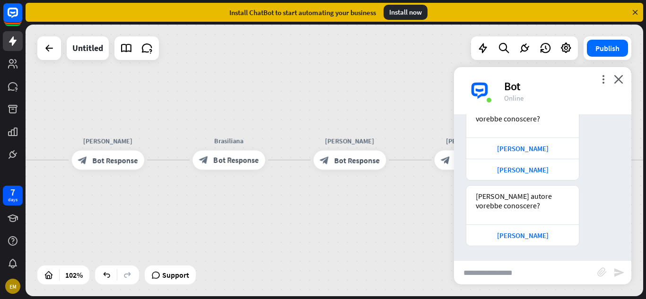
click at [506, 267] on input "text" at bounding box center [525, 273] width 143 height 24
type input "**********"
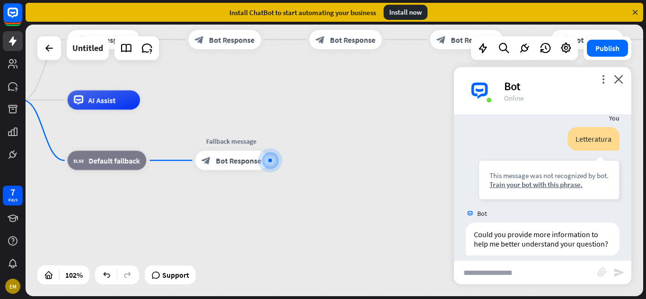
scroll to position [438, 0]
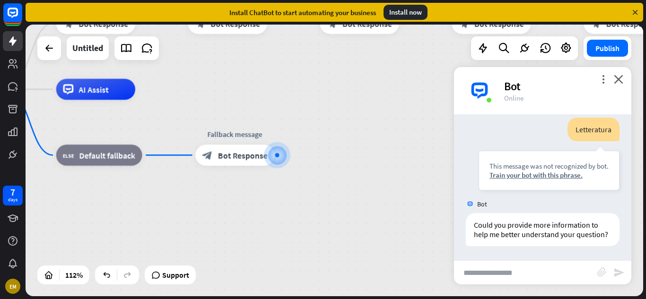
drag, startPoint x: 299, startPoint y: 64, endPoint x: 294, endPoint y: 121, distance: 57.5
click at [294, 121] on div "home_2 Start point Buongiorno, [PERSON_NAME] servizio vorebbe utilizzare? block…" at bounding box center [335, 161] width 618 height 272
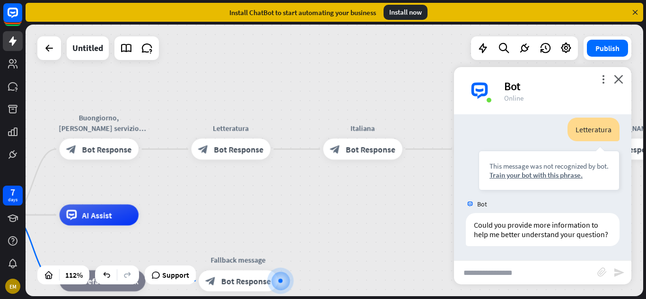
drag, startPoint x: 294, startPoint y: 121, endPoint x: 300, endPoint y: 198, distance: 77.4
click at [300, 198] on div "home_2 Start point Buongiorno, [PERSON_NAME] servizio vorebbe utilizzare? block…" at bounding box center [335, 161] width 618 height 272
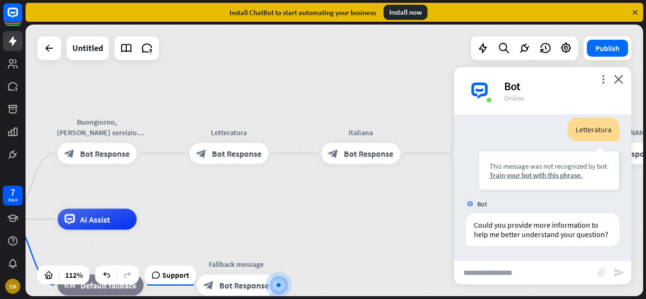
click at [503, 280] on input "text" at bounding box center [525, 273] width 143 height 24
type input "*"
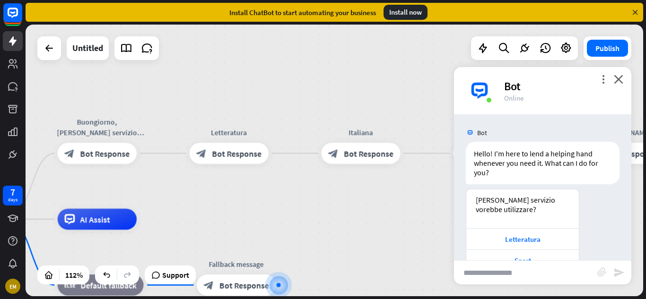
click at [601, 87] on div "Bot" at bounding box center [562, 86] width 116 height 15
click at [603, 83] on icon "more_vert" at bounding box center [603, 79] width 9 height 9
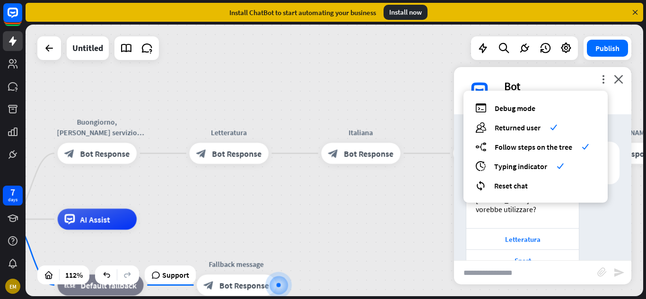
click at [513, 194] on div "debug Debug mode users Returned user check builder_tree Follow steps on the tre…" at bounding box center [536, 147] width 144 height 112
click at [514, 187] on span "Reset chat" at bounding box center [511, 185] width 34 height 9
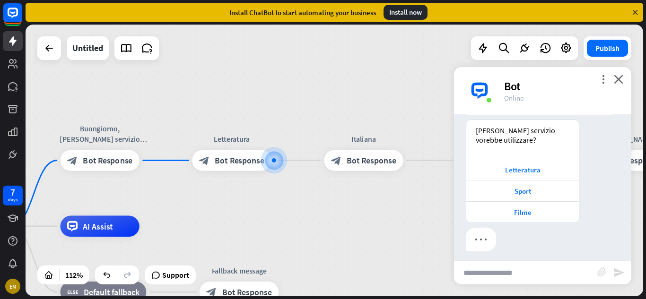
scroll to position [75, 0]
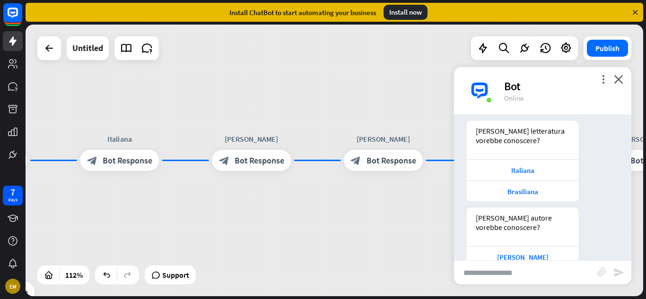
click at [526, 159] on div "Bot Hi there! We're here to make your experience as smooth as possible. How can…" at bounding box center [542, 187] width 177 height 146
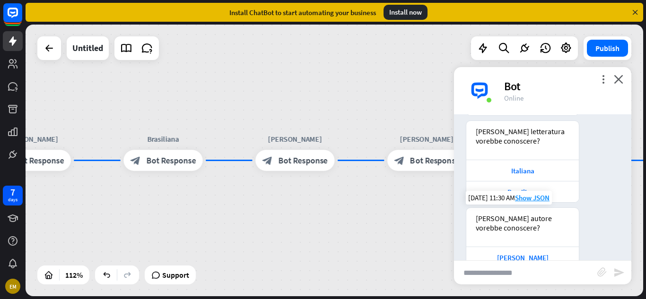
scroll to position [176, 0]
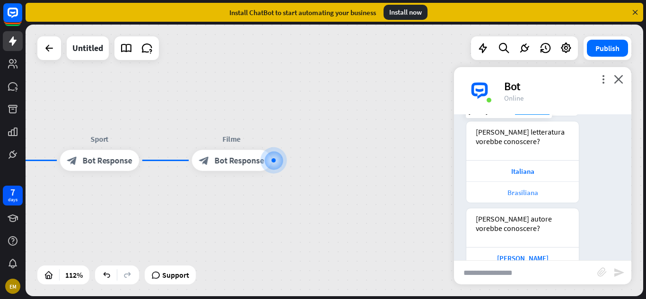
click at [526, 193] on div "Brasiliana" at bounding box center [522, 192] width 103 height 9
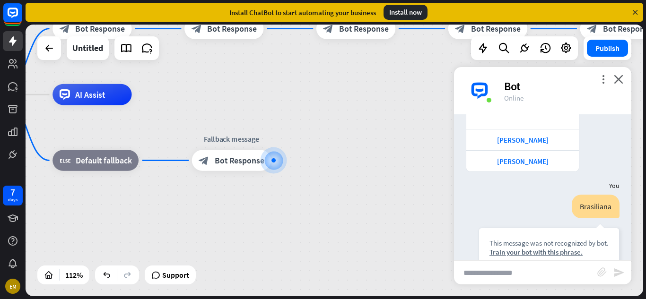
scroll to position [379, 0]
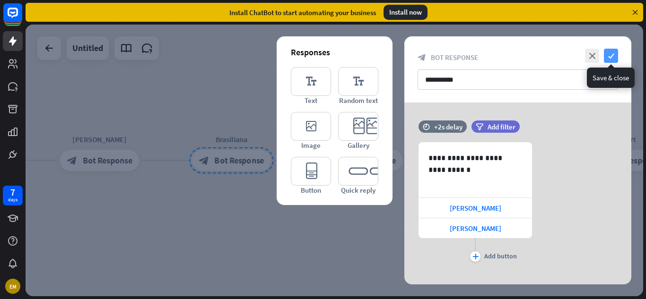
click at [604, 55] on icon "check" at bounding box center [611, 56] width 14 height 14
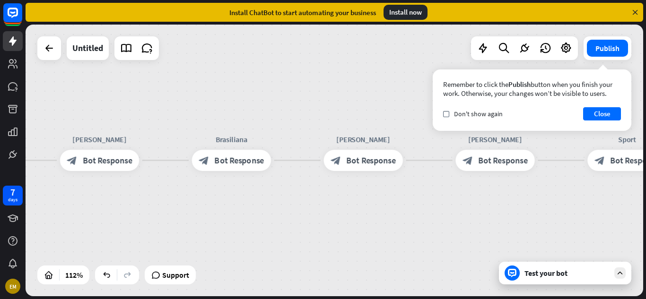
click at [575, 276] on div "Test your bot" at bounding box center [567, 273] width 85 height 9
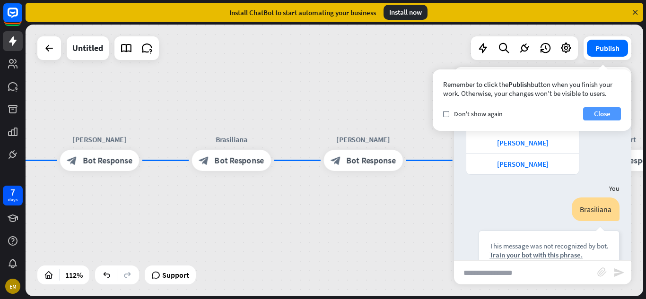
click at [608, 112] on button "Close" at bounding box center [602, 113] width 38 height 13
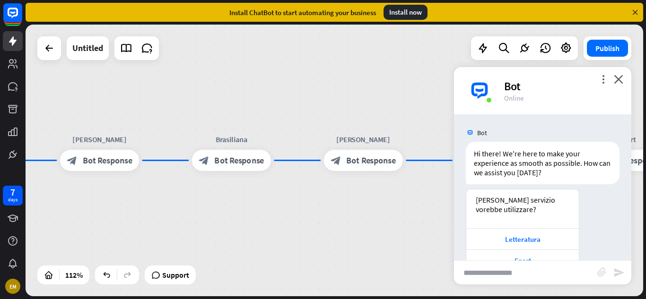
click at [620, 73] on div "more_vert close Bot Online" at bounding box center [542, 90] width 177 height 47
click at [619, 79] on icon "close" at bounding box center [618, 79] width 9 height 9
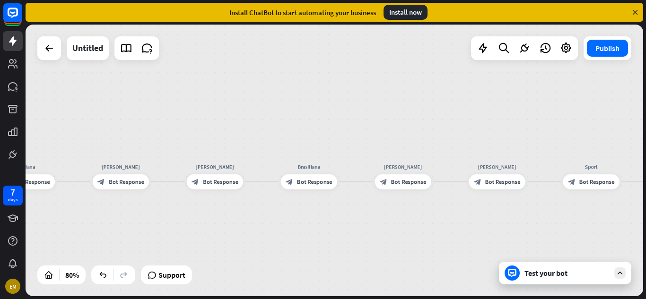
click at [502, 242] on div "home_2 Start point Buongiorno, [PERSON_NAME] servizio vorebbe utilizzare? block…" at bounding box center [335, 161] width 618 height 272
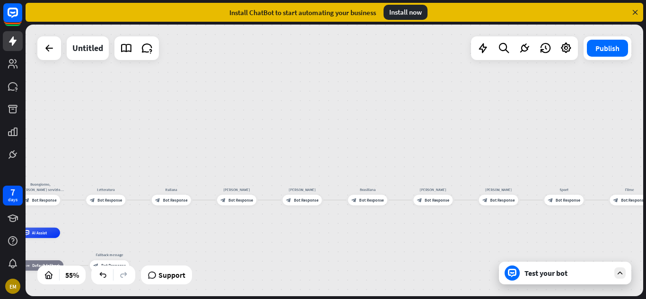
click at [503, 242] on div "home_2 Start point Buongiorno, [PERSON_NAME] servizio vorebbe utilizzare? block…" at bounding box center [335, 161] width 618 height 272
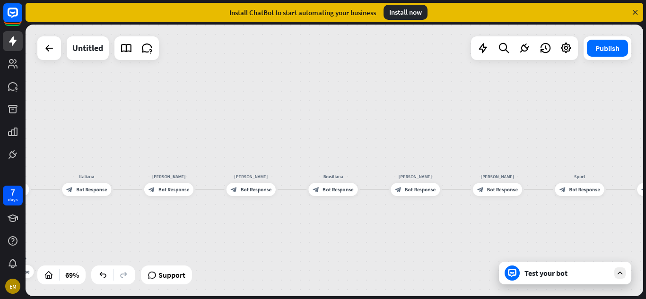
click at [549, 273] on div "Test your bot" at bounding box center [567, 273] width 85 height 9
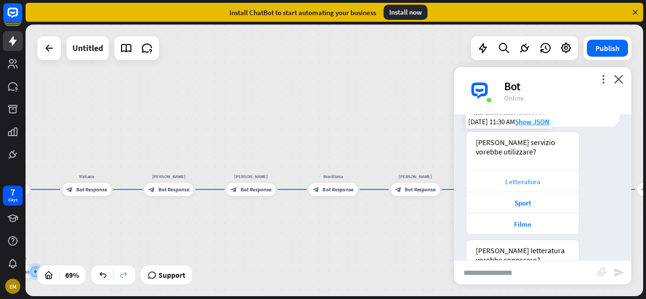
scroll to position [61, 0]
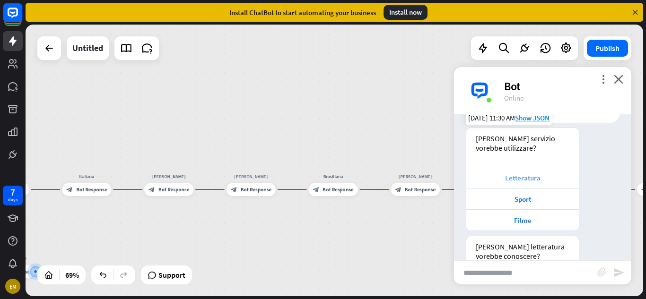
click at [500, 178] on div "Letteratura" at bounding box center [522, 178] width 103 height 9
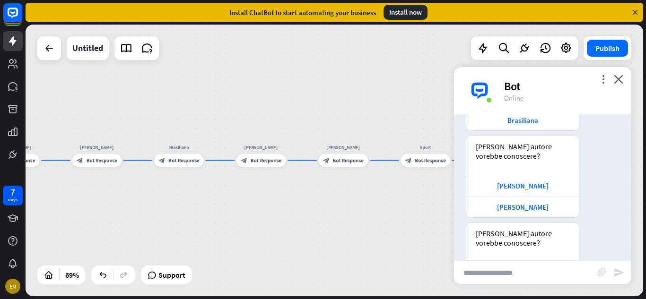
scroll to position [784, 0]
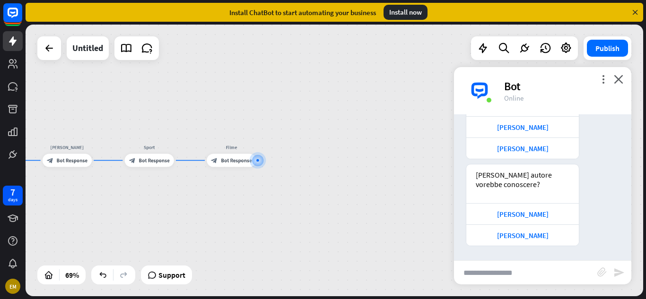
click at [502, 237] on div "[PERSON_NAME]" at bounding box center [522, 235] width 103 height 9
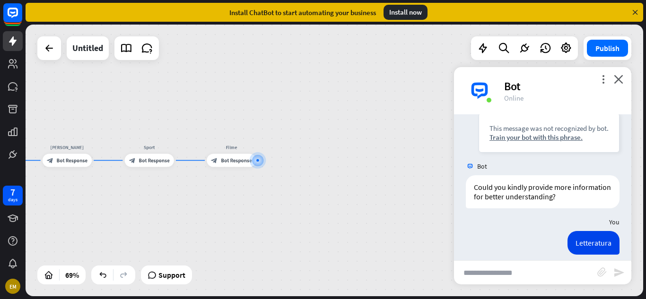
scroll to position [496, 0]
click at [621, 98] on div "more_vert close Bot Online" at bounding box center [542, 90] width 177 height 47
